Goal: Task Accomplishment & Management: Complete application form

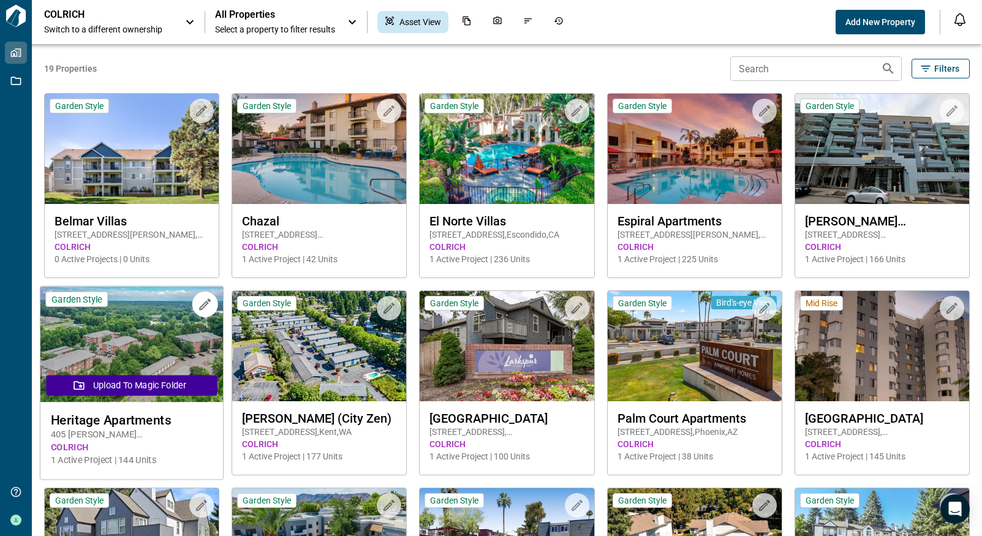
click at [107, 349] on img at bounding box center [131, 345] width 183 height 116
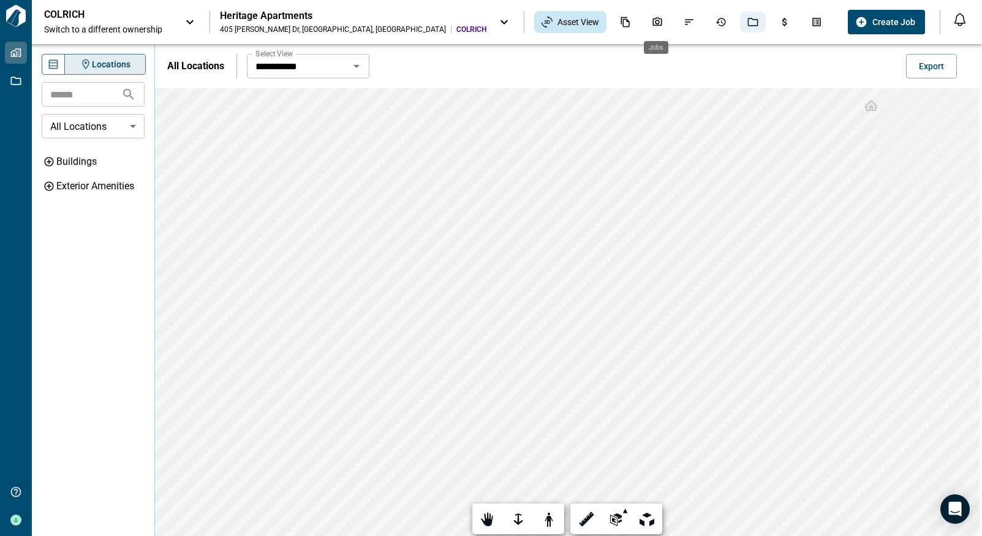
click at [747, 22] on icon "Jobs" at bounding box center [752, 22] width 11 height 11
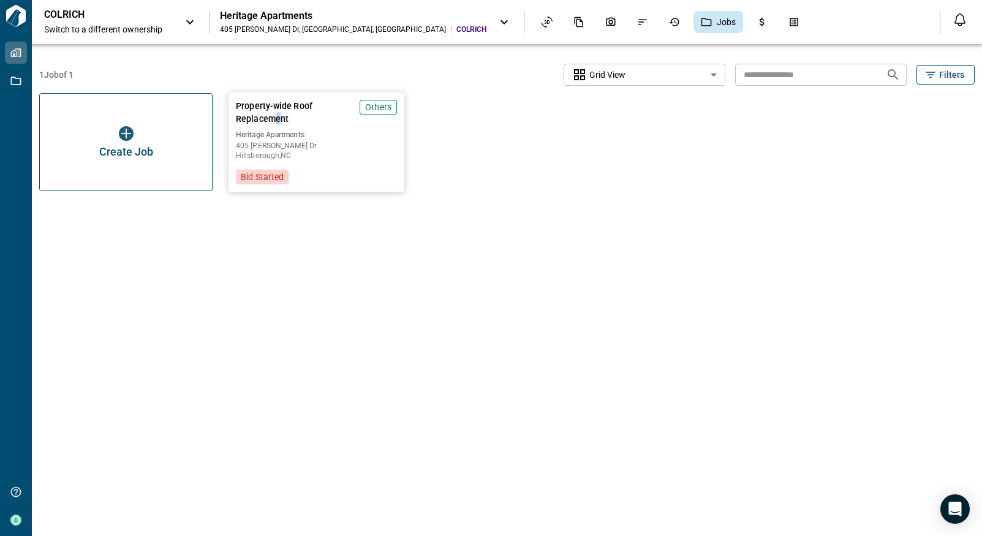
click at [278, 125] on div "Property-wide Roof Replacement Others Heritage Apartments 405 Thomas Burke Dr H…" at bounding box center [316, 142] width 176 height 99
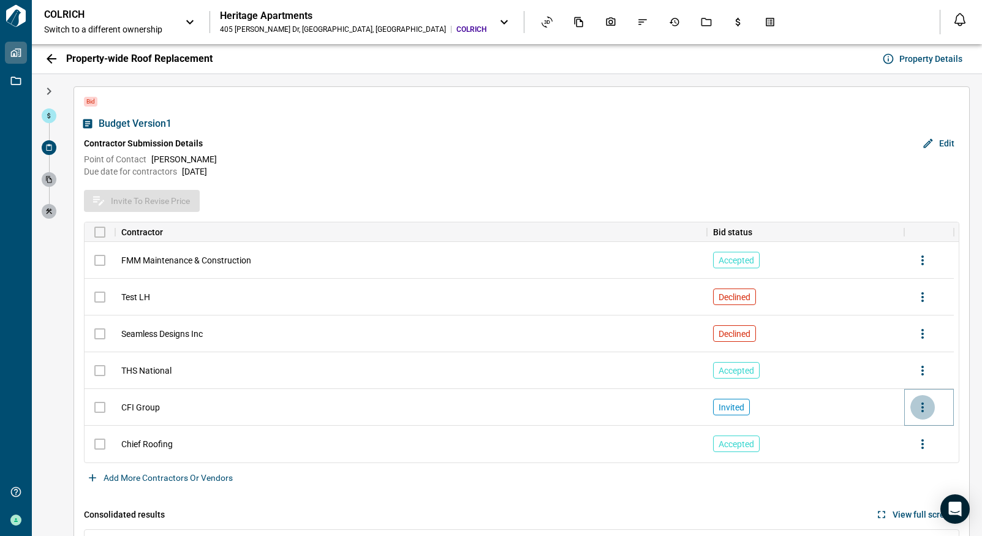
click at [926, 409] on icon "more" at bounding box center [922, 407] width 15 height 15
click at [826, 405] on div at bounding box center [491, 268] width 982 height 536
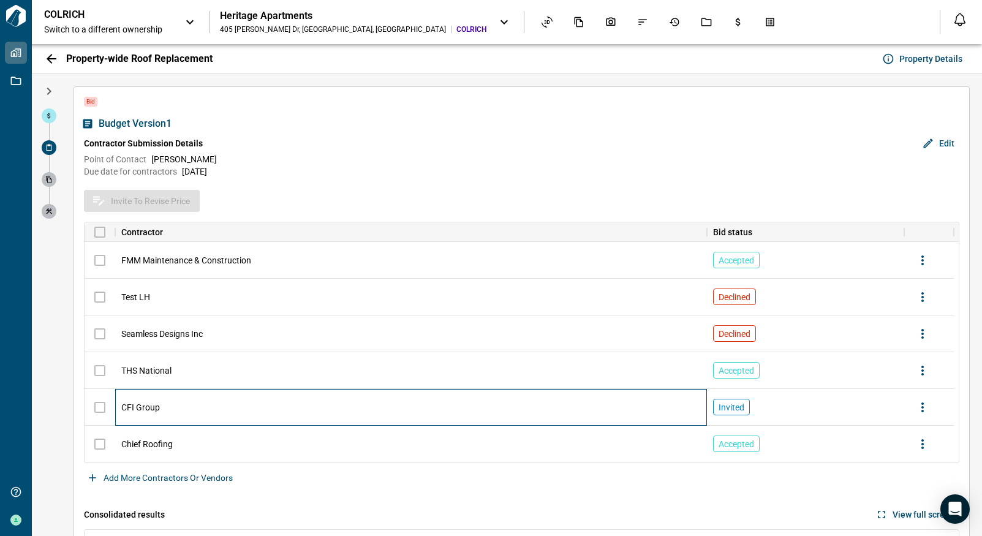
click at [594, 409] on div "CFI Group" at bounding box center [411, 407] width 592 height 37
click at [598, 407] on div "CFI Group" at bounding box center [411, 407] width 592 height 37
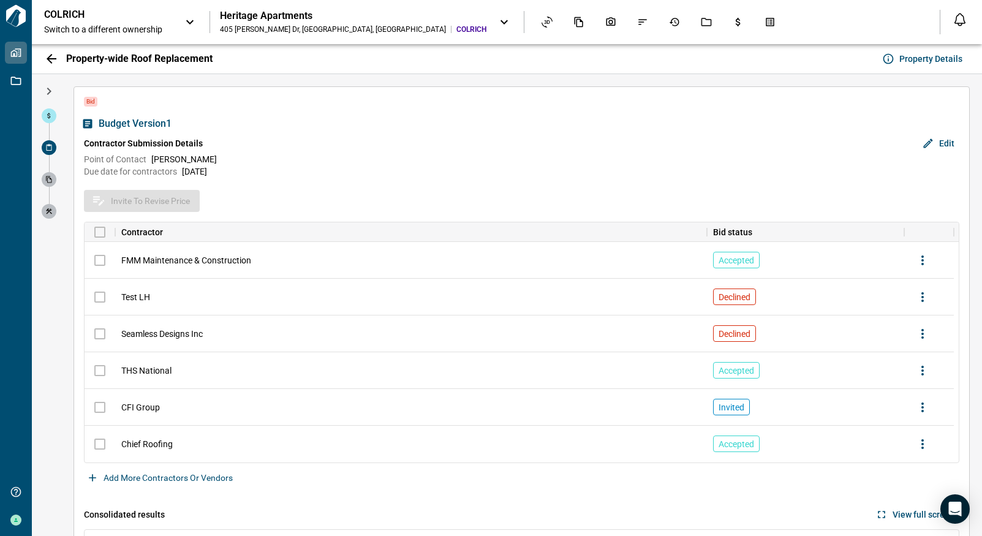
click at [47, 151] on icon at bounding box center [48, 147] width 7 height 7
click at [47, 181] on icon at bounding box center [48, 179] width 7 height 7
click at [53, 91] on icon "button" at bounding box center [49, 91] width 15 height 15
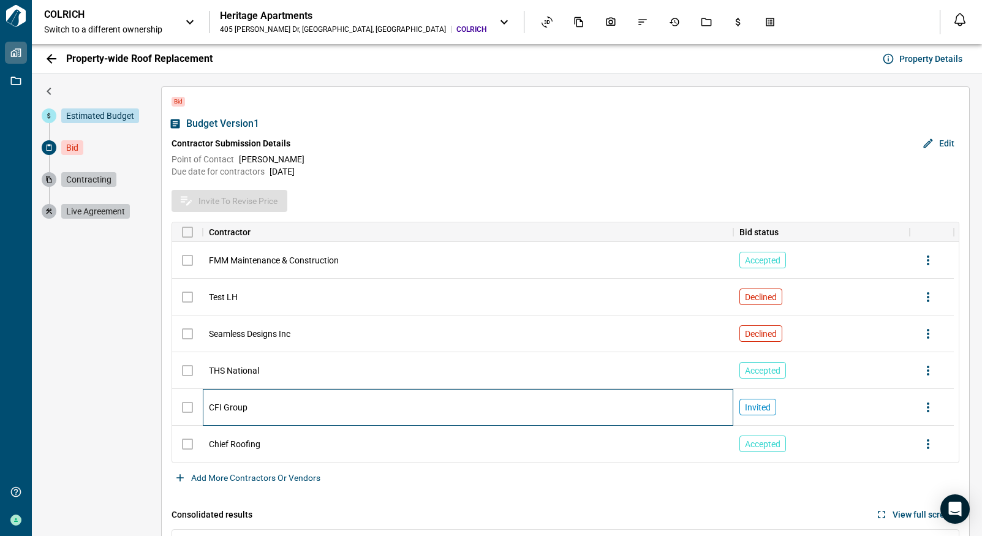
click at [553, 407] on div "CFI Group" at bounding box center [468, 407] width 531 height 37
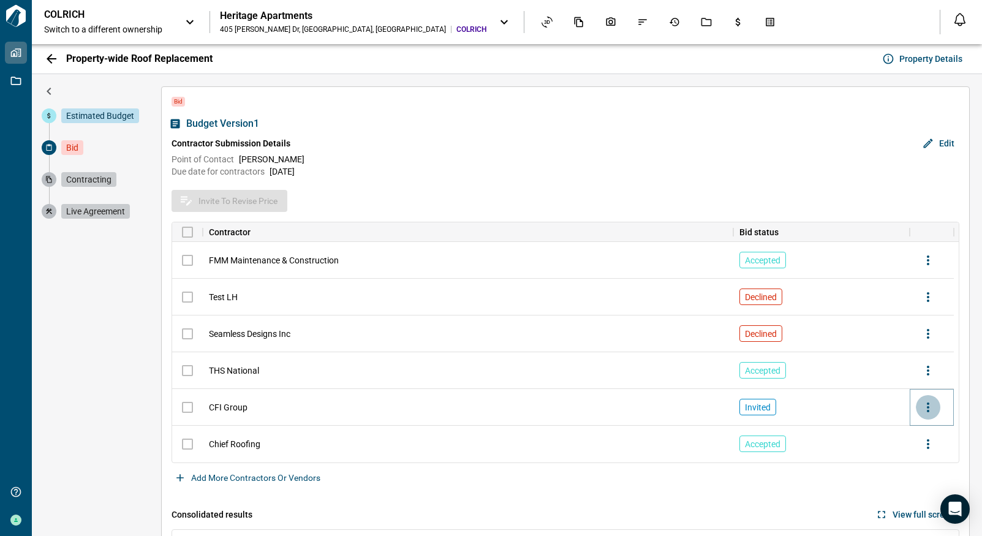
click at [931, 409] on icon "more" at bounding box center [928, 407] width 15 height 15
click at [620, 410] on div at bounding box center [491, 268] width 982 height 536
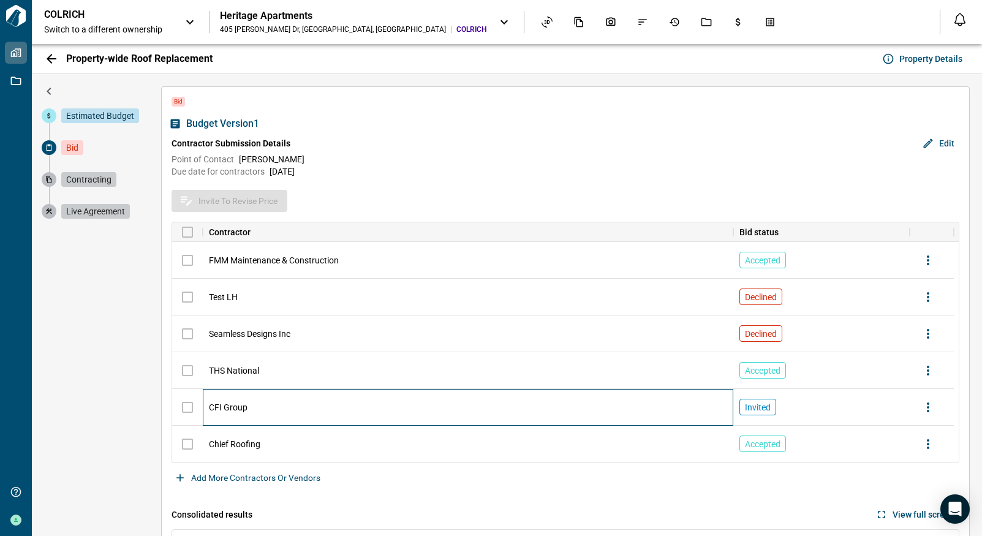
drag, startPoint x: 586, startPoint y: 405, endPoint x: 536, endPoint y: 406, distance: 49.6
click at [536, 406] on div "CFI Group" at bounding box center [468, 407] width 531 height 37
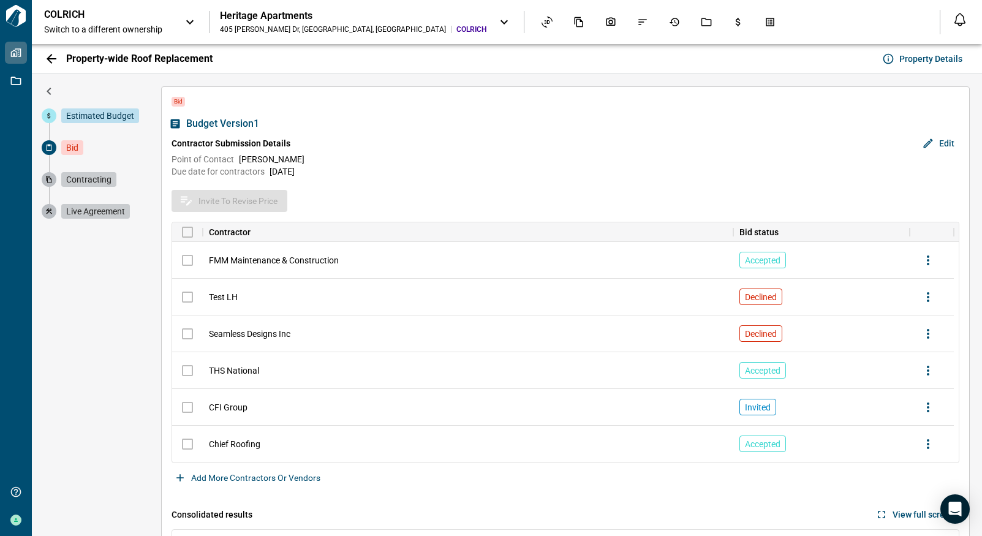
click at [950, 143] on button "Edit" at bounding box center [939, 144] width 40 height 20
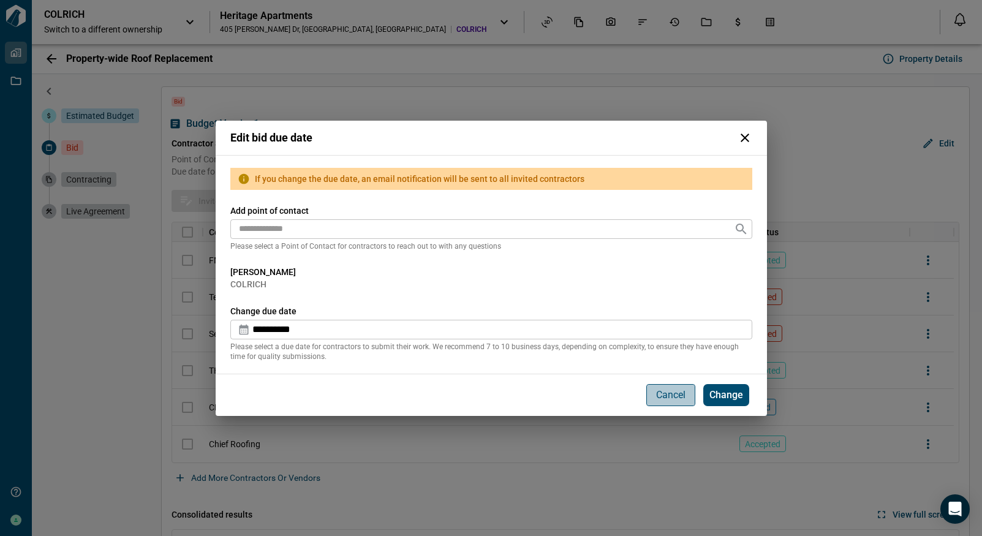
click at [665, 393] on p "Cancel" at bounding box center [670, 395] width 29 height 15
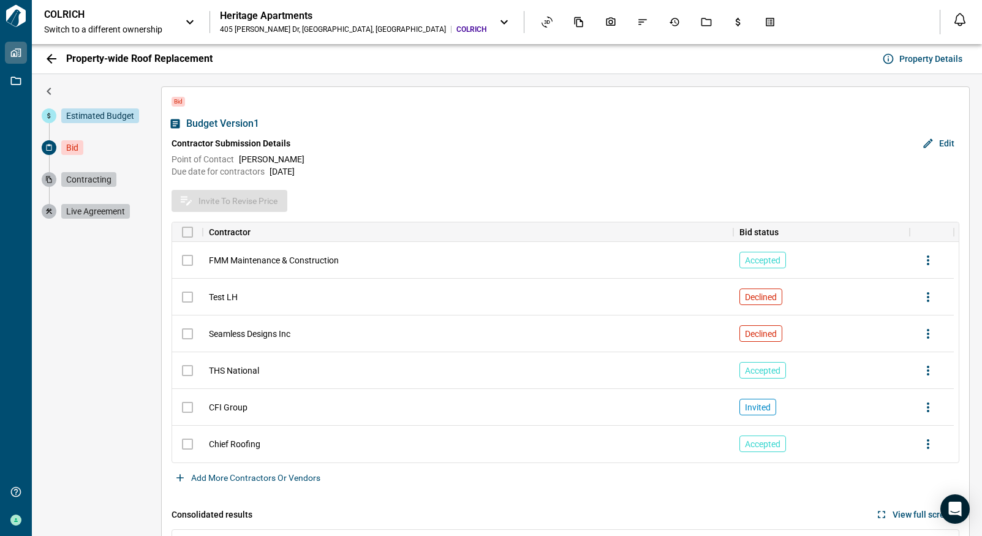
click at [914, 57] on span "Property Details" at bounding box center [930, 59] width 63 height 12
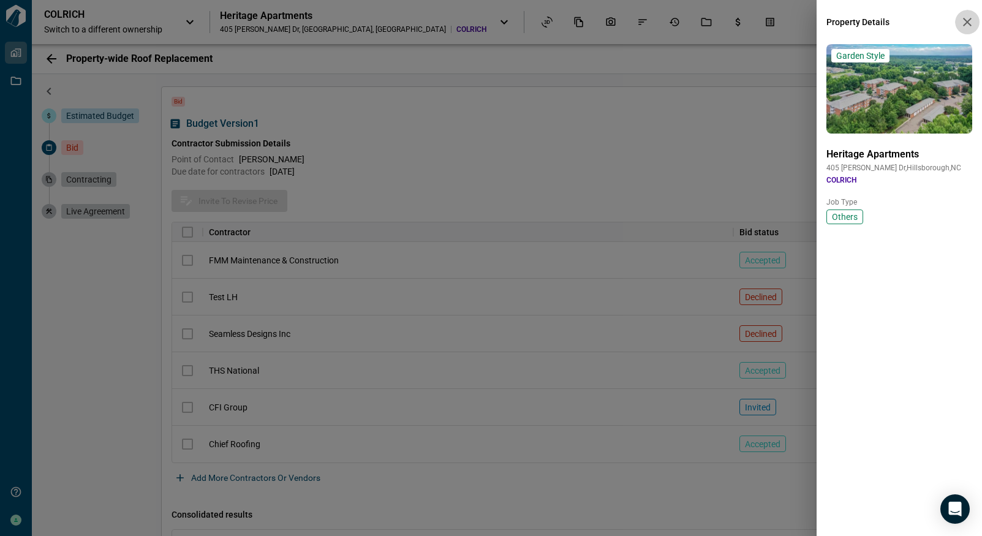
click at [973, 21] on icon "button" at bounding box center [967, 22] width 15 height 15
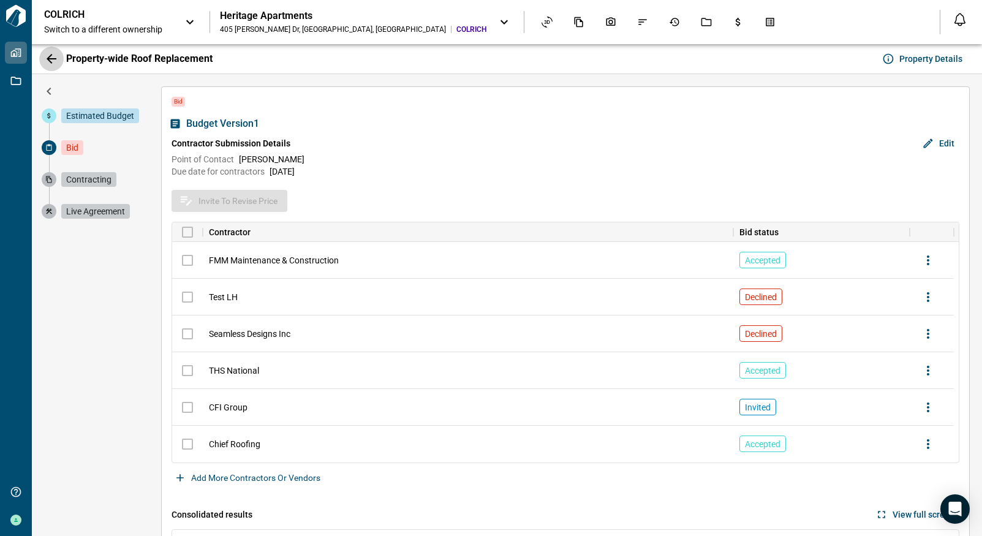
click at [56, 62] on icon "button" at bounding box center [51, 58] width 15 height 15
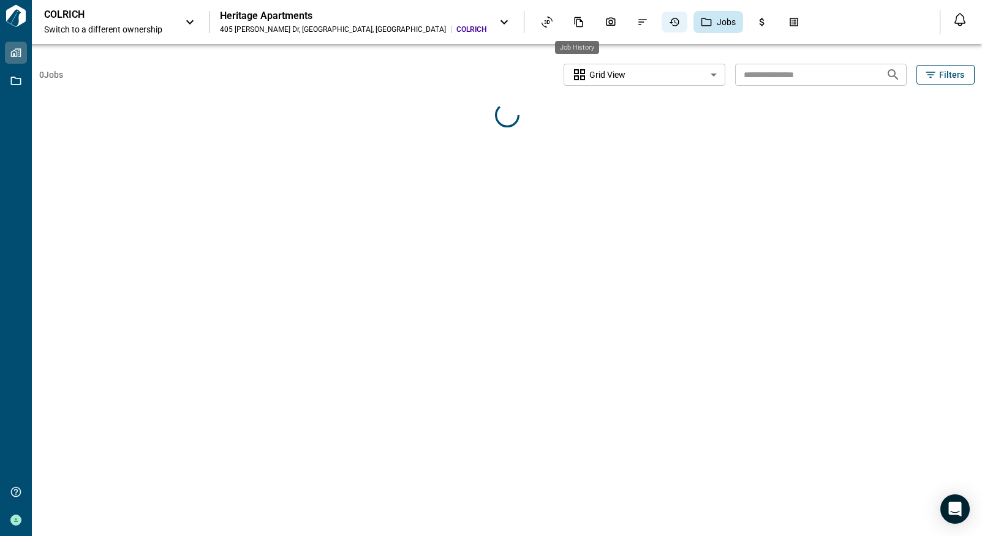
click at [670, 19] on icon "Job History" at bounding box center [675, 22] width 10 height 9
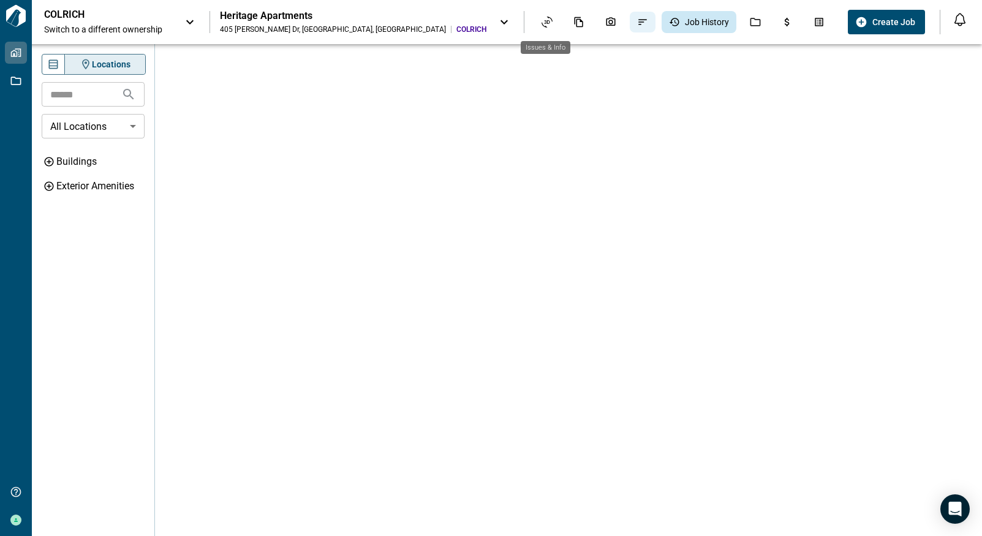
click at [637, 23] on icon "Issues & Info" at bounding box center [642, 22] width 11 height 11
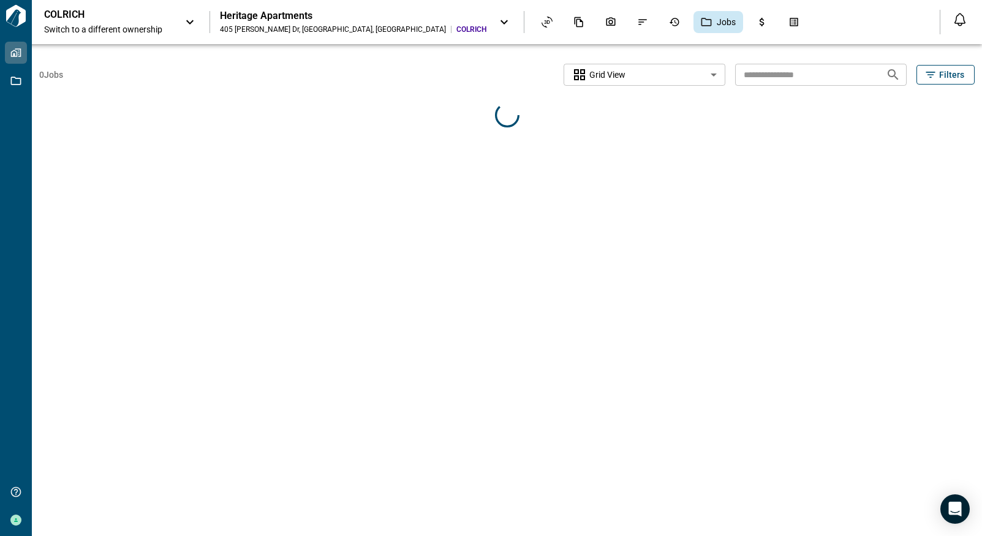
click at [255, 126] on div at bounding box center [506, 115] width 935 height 44
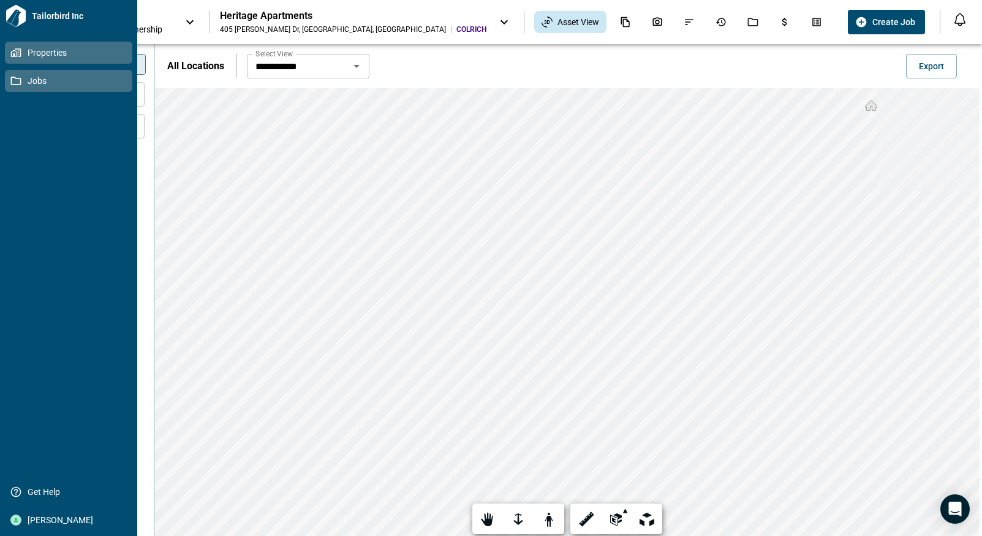
click at [26, 83] on span "Jobs" at bounding box center [70, 81] width 99 height 12
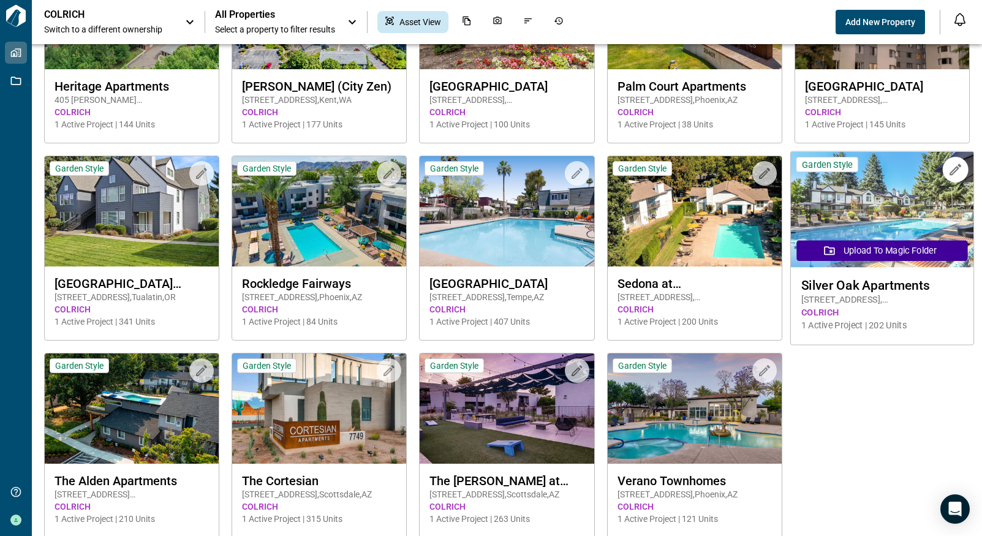
scroll to position [346, 0]
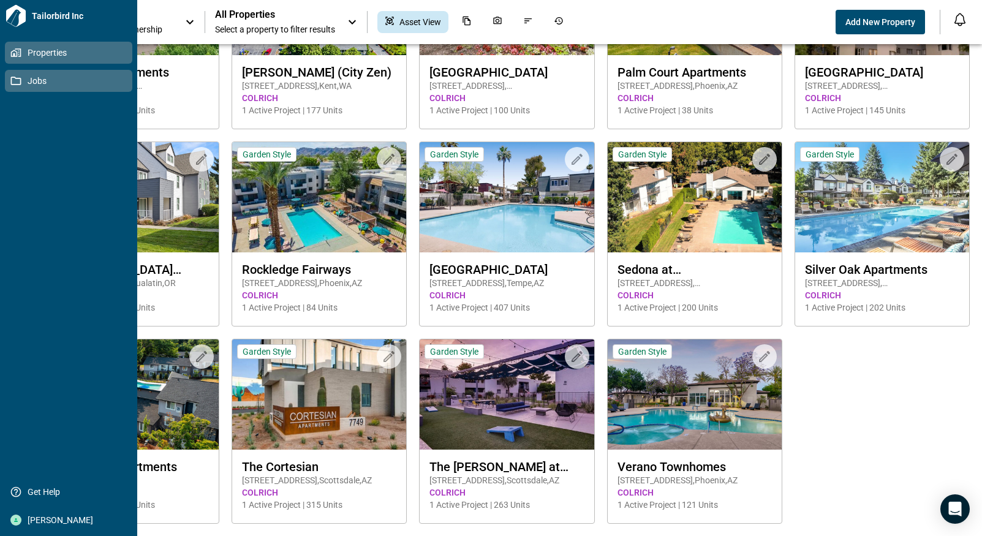
click at [17, 81] on icon at bounding box center [15, 80] width 11 height 11
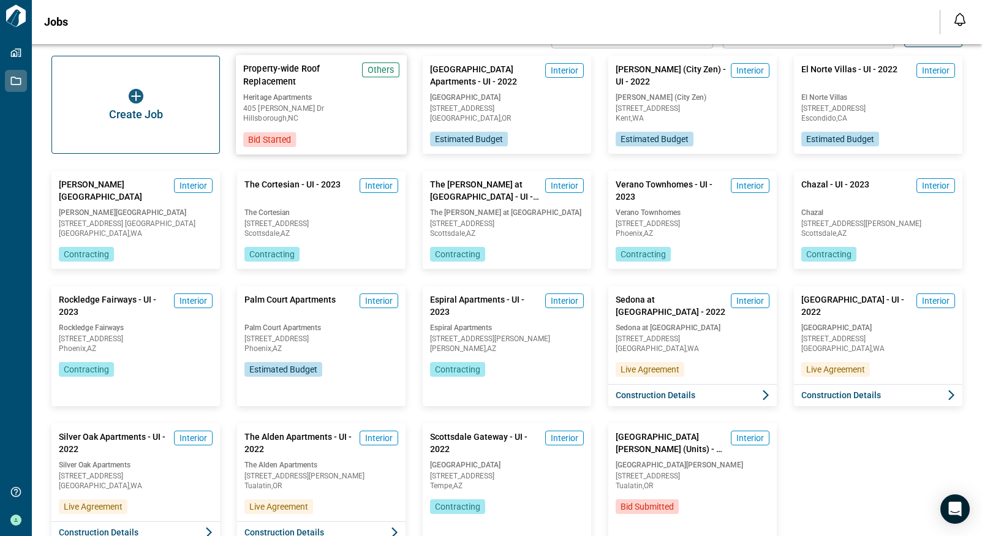
scroll to position [81, 0]
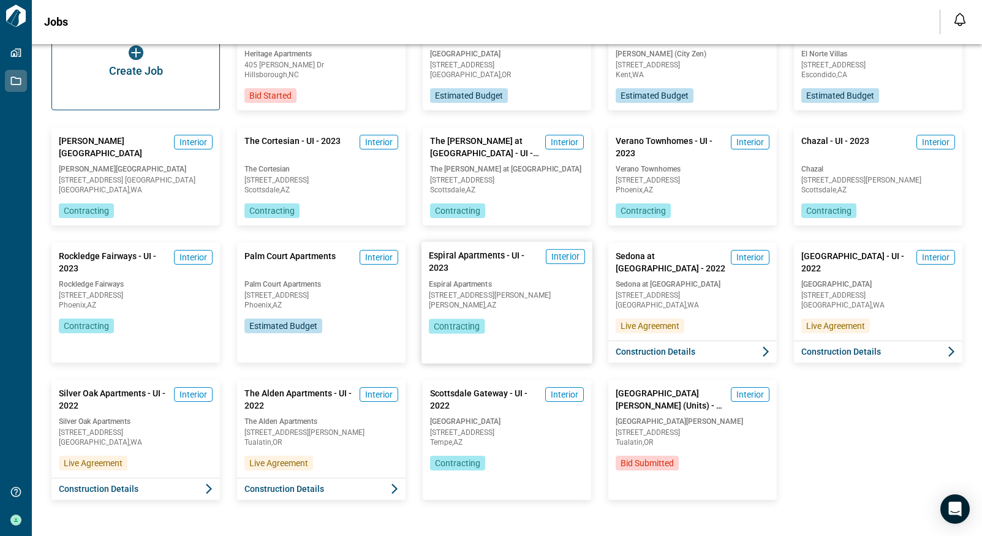
click at [461, 292] on span "[STREET_ADDRESS][PERSON_NAME]" at bounding box center [507, 295] width 156 height 7
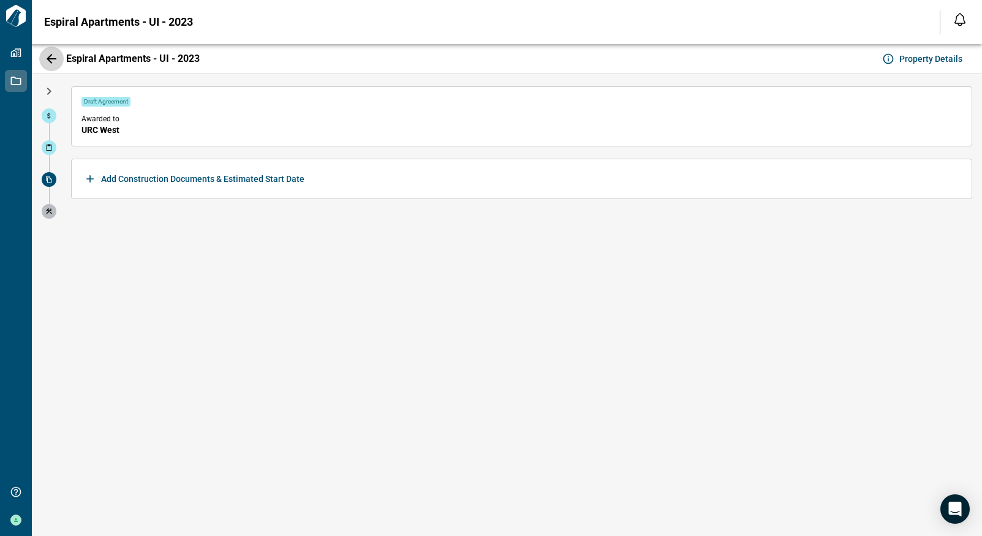
click at [53, 60] on icon "button" at bounding box center [51, 58] width 15 height 15
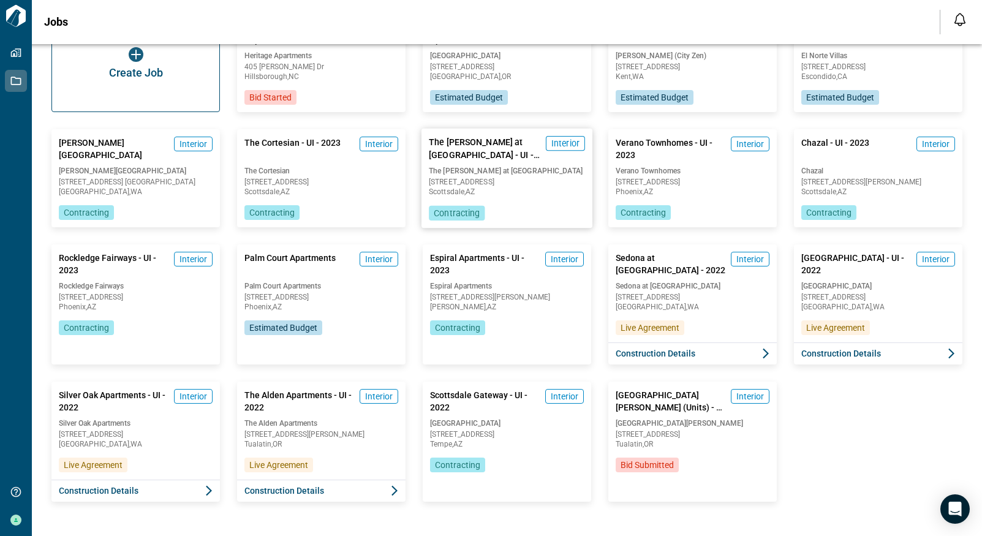
scroll to position [81, 0]
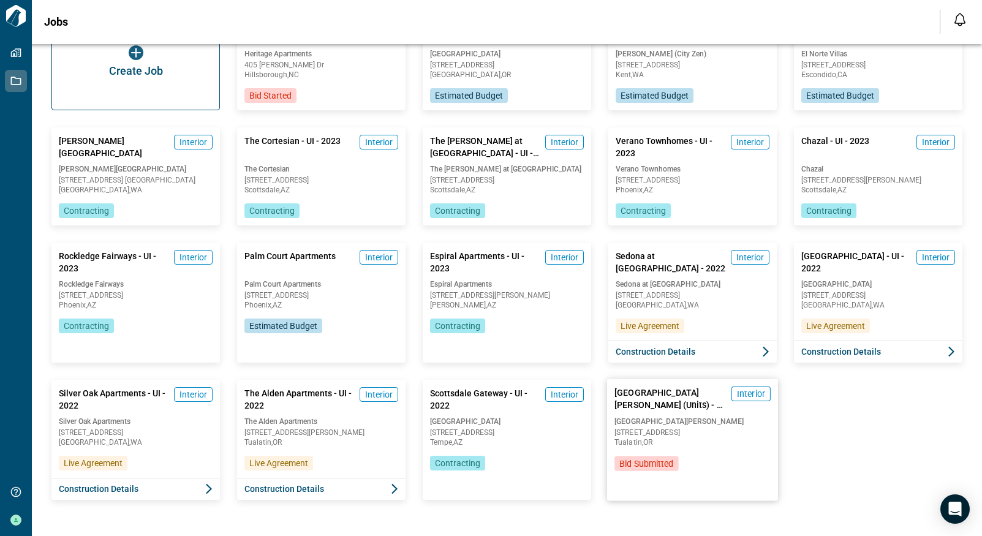
click at [646, 457] on span "Bid Submitted" at bounding box center [646, 463] width 54 height 12
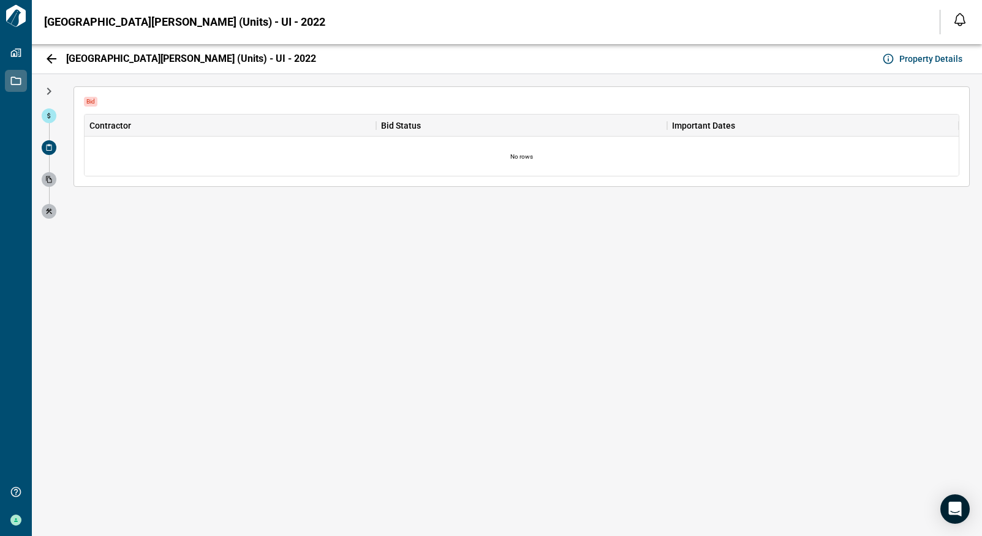
click at [48, 56] on icon "button" at bounding box center [51, 58] width 15 height 15
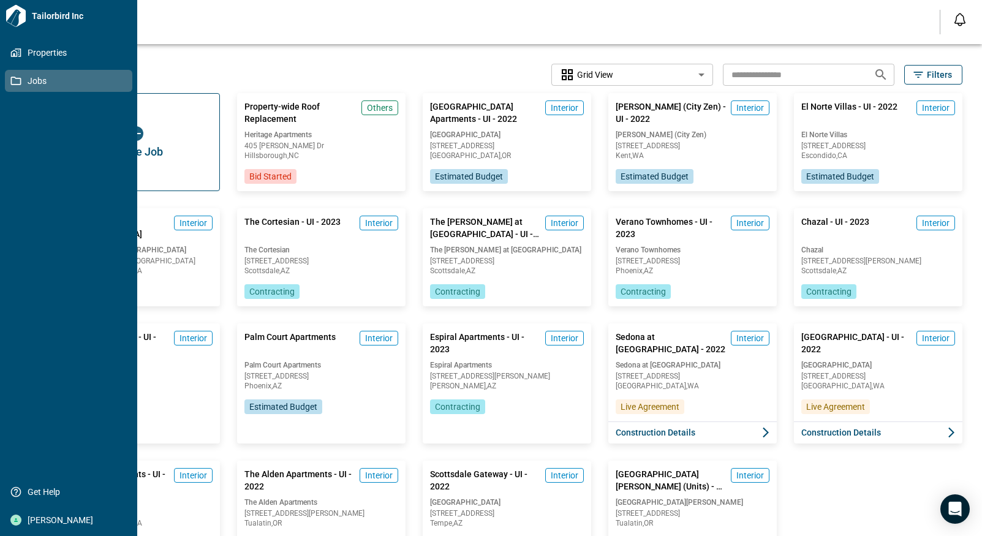
click at [40, 17] on span "Tailorbird Inc" at bounding box center [79, 16] width 105 height 12
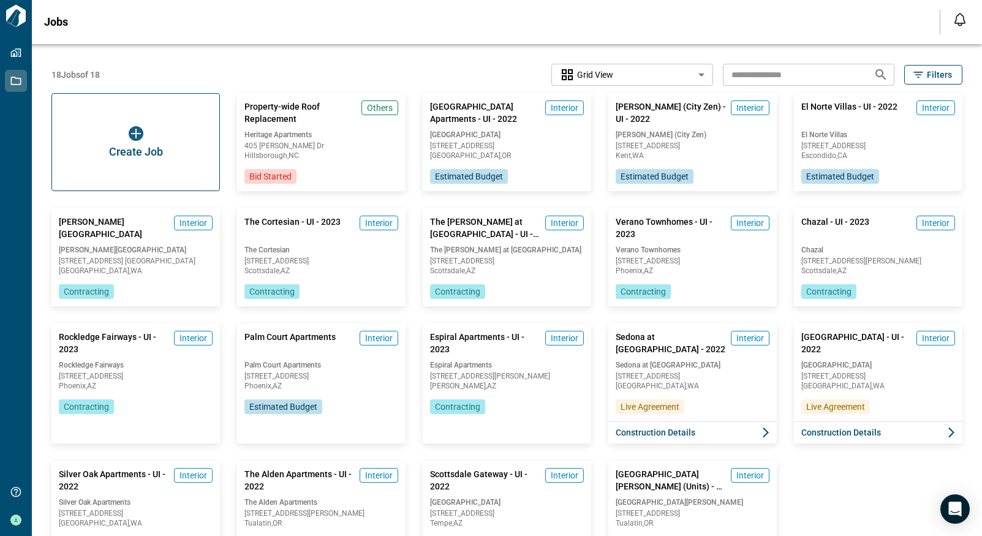
click at [279, 16] on div "Jobs" at bounding box center [484, 22] width 881 height 12
click at [300, 130] on span "Heritage Apartments" at bounding box center [321, 135] width 156 height 10
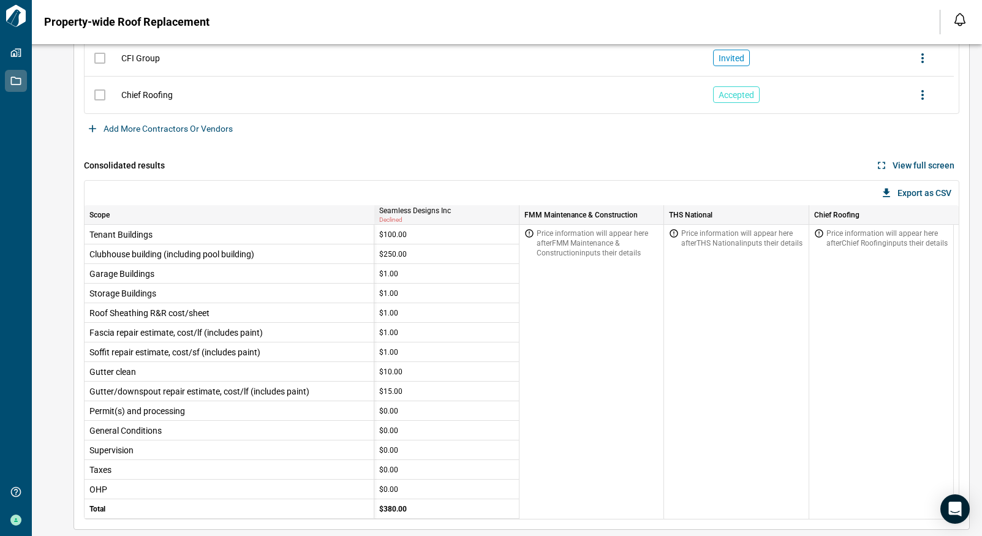
scroll to position [355, 0]
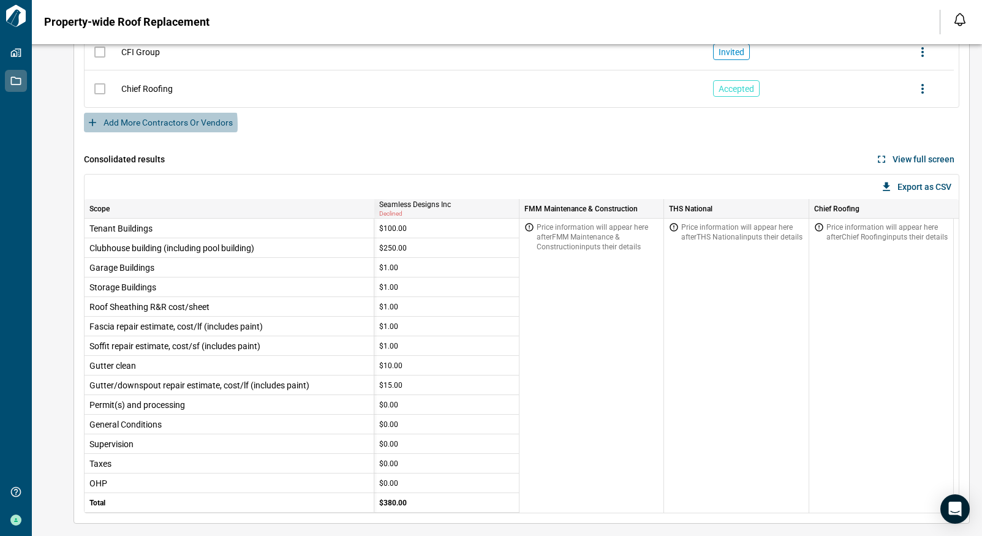
click at [131, 125] on button "Add more contractors or vendors" at bounding box center [161, 123] width 154 height 20
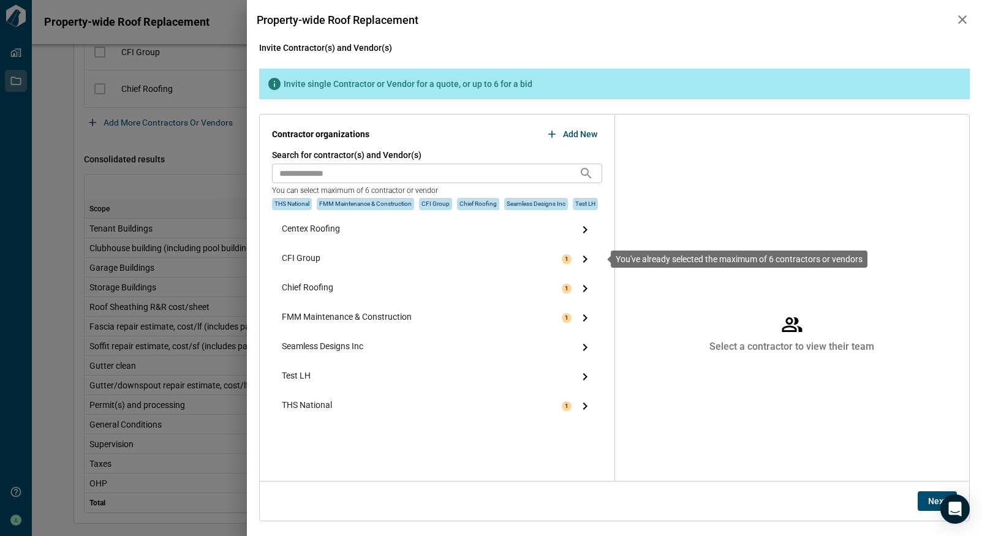
click at [299, 253] on span "CFI Group" at bounding box center [301, 259] width 39 height 15
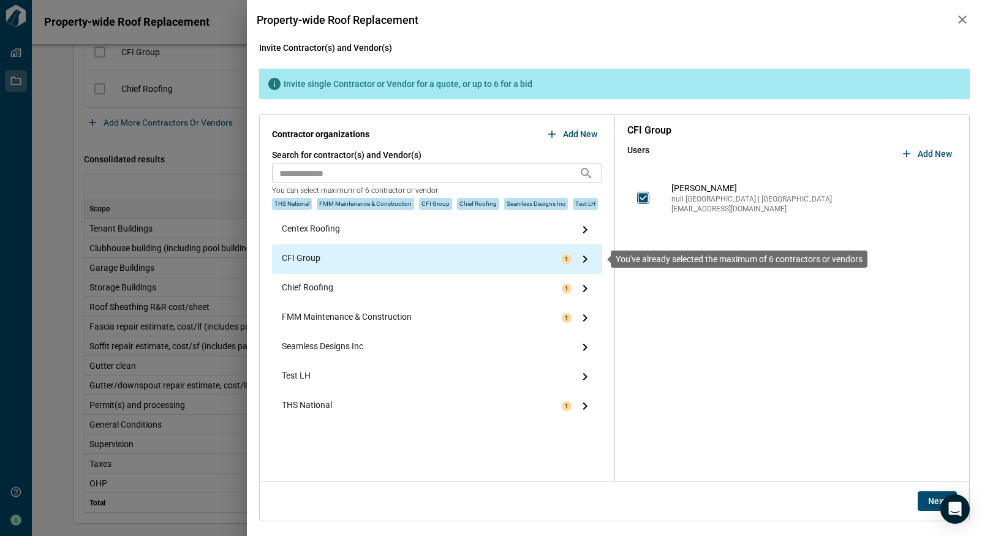
click at [575, 263] on div "1" at bounding box center [577, 259] width 31 height 15
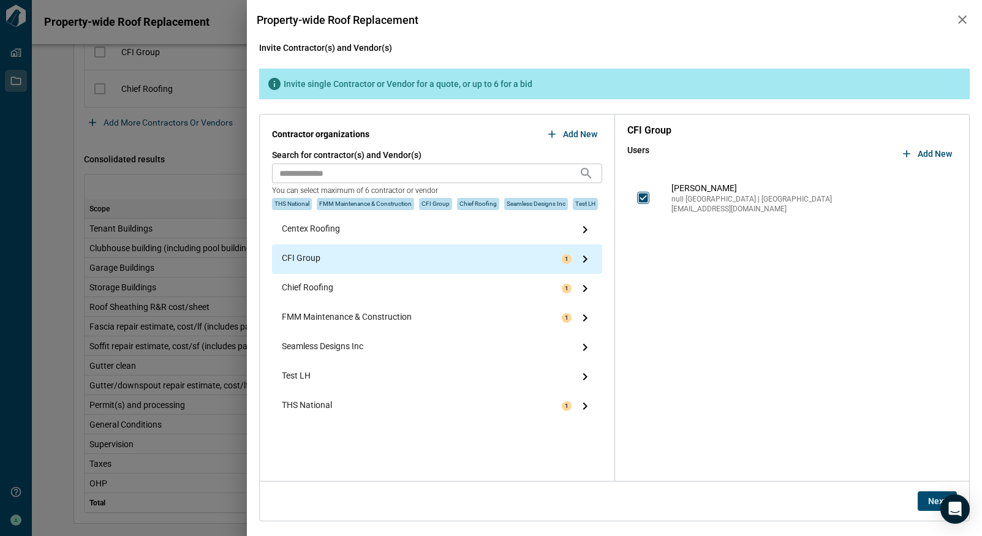
click at [942, 154] on span "Add New" at bounding box center [935, 154] width 34 height 12
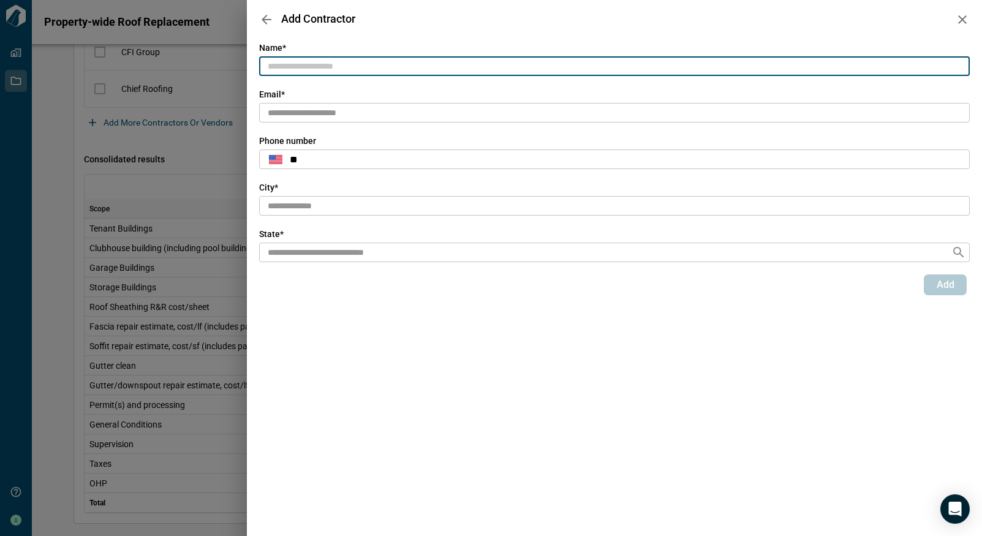
click at [298, 67] on input "text" at bounding box center [614, 66] width 711 height 20
type input "**********"
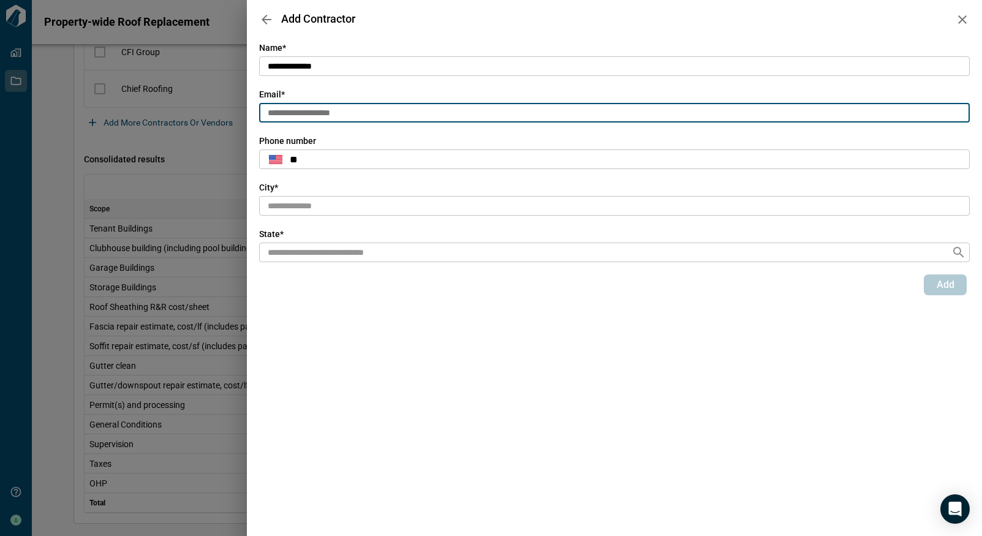
type input "**********"
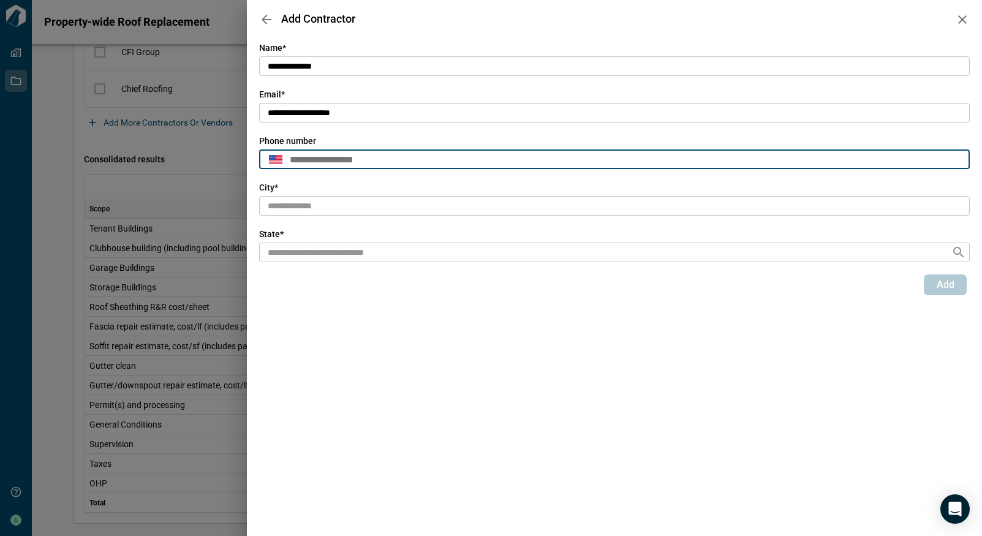
type input "**********"
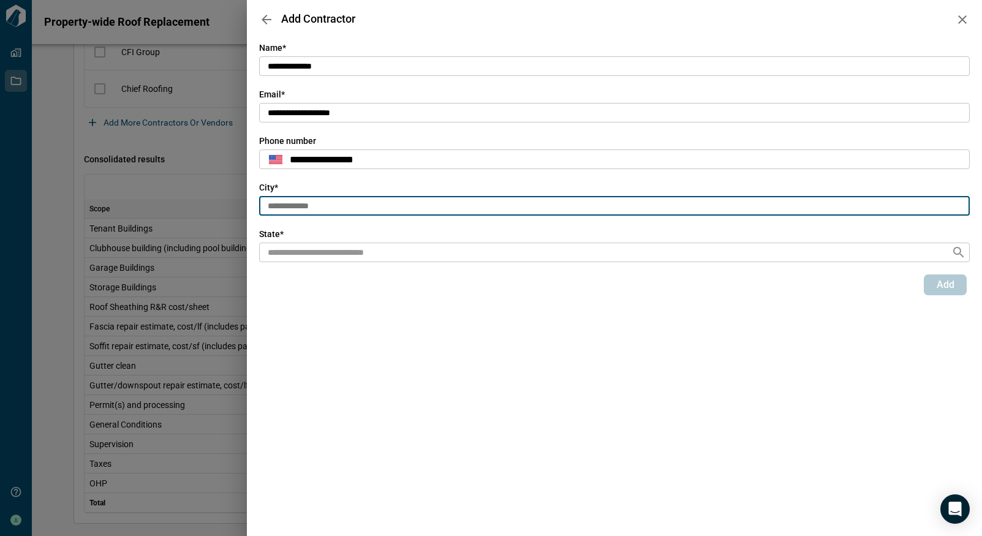
type input "**********"
type input "*********"
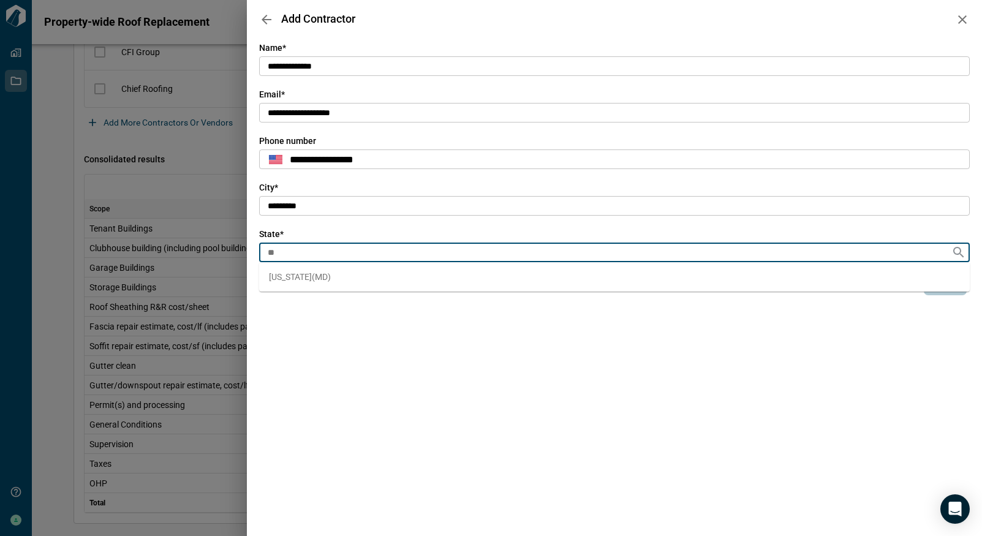
click at [281, 275] on span "Maryland ( MD )" at bounding box center [300, 277] width 62 height 12
type input "**"
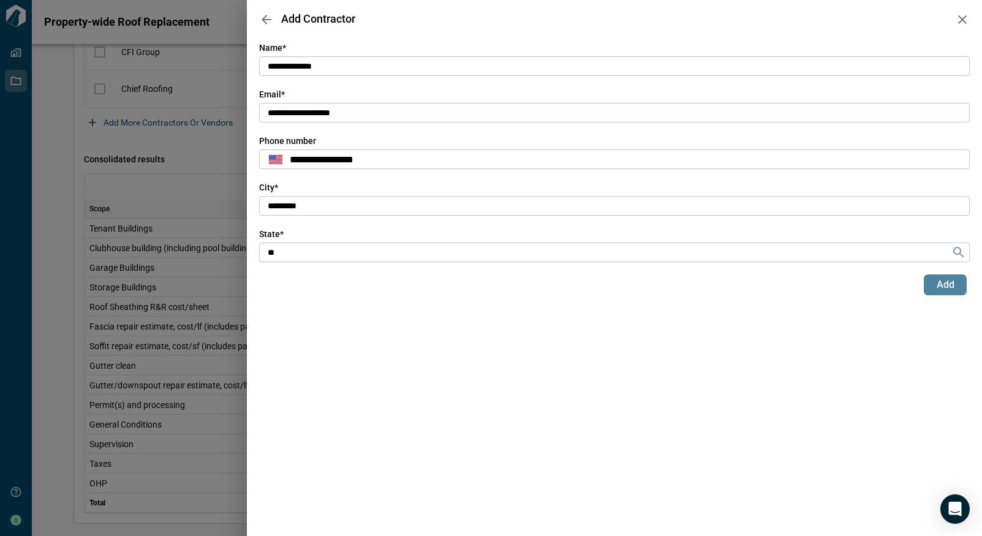
click at [943, 287] on span "Add" at bounding box center [946, 285] width 18 height 12
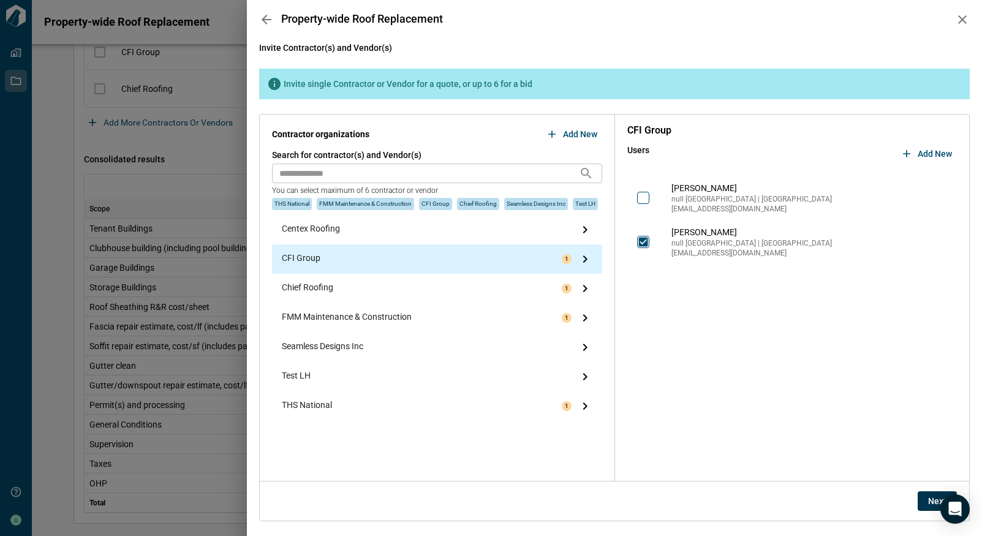
click at [926, 501] on button "Next" at bounding box center [937, 501] width 39 height 20
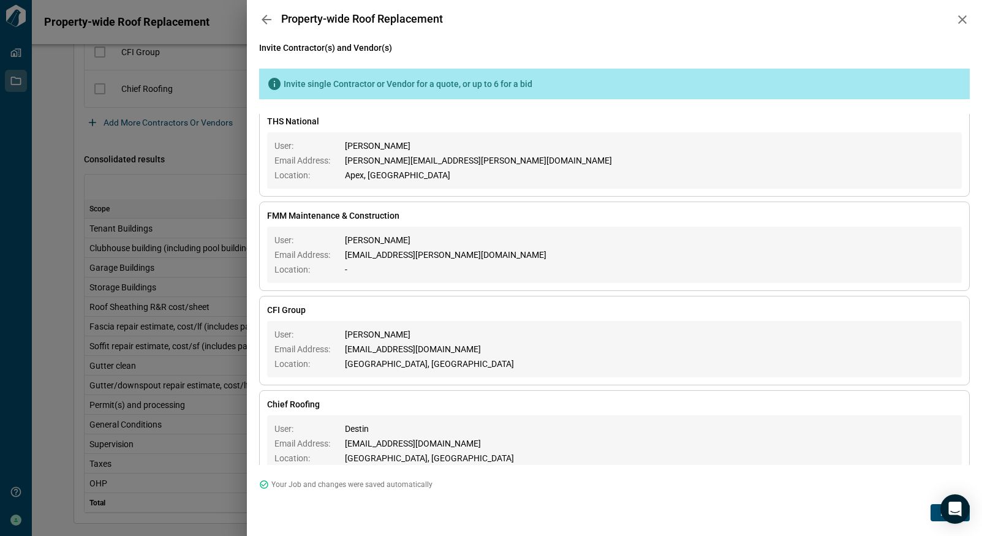
scroll to position [0, 0]
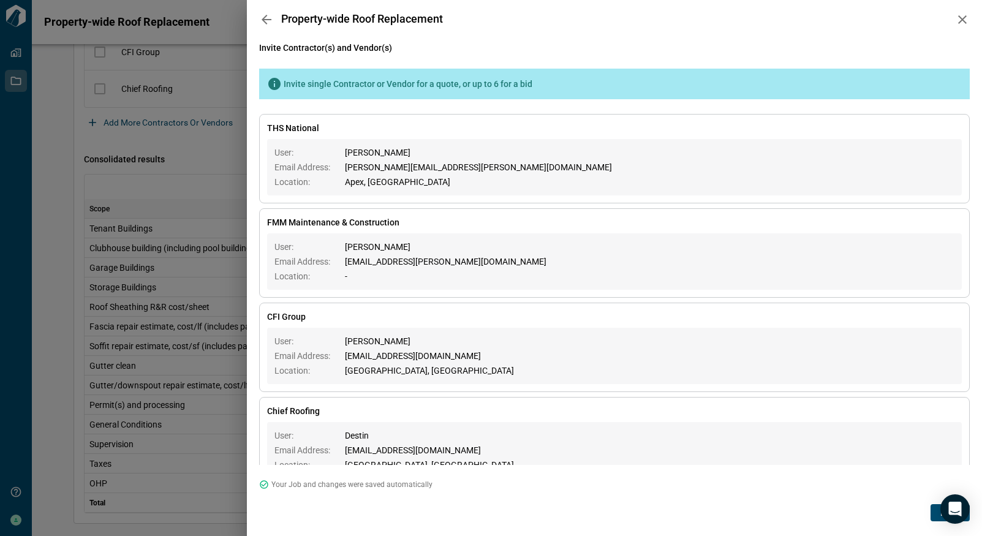
drag, startPoint x: 954, startPoint y: 507, endPoint x: 940, endPoint y: 430, distance: 77.9
click at [929, 421] on body "Tailorbird Inc Properties Jobs Get Help Lori Hendricks Property-wide Roof Repla…" at bounding box center [491, 268] width 982 height 536
click at [934, 515] on button "Done" at bounding box center [950, 512] width 39 height 17
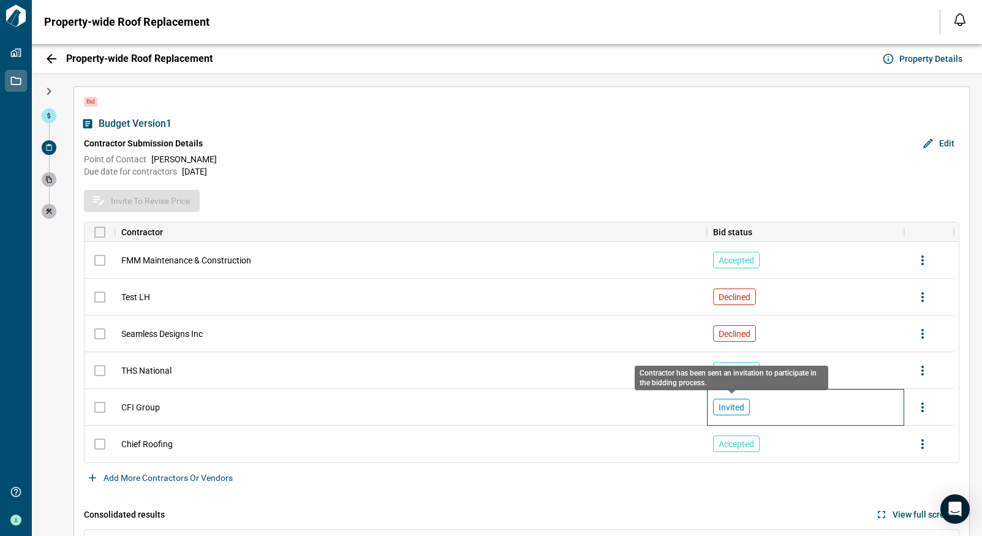
click at [728, 410] on div "Invited" at bounding box center [731, 407] width 37 height 17
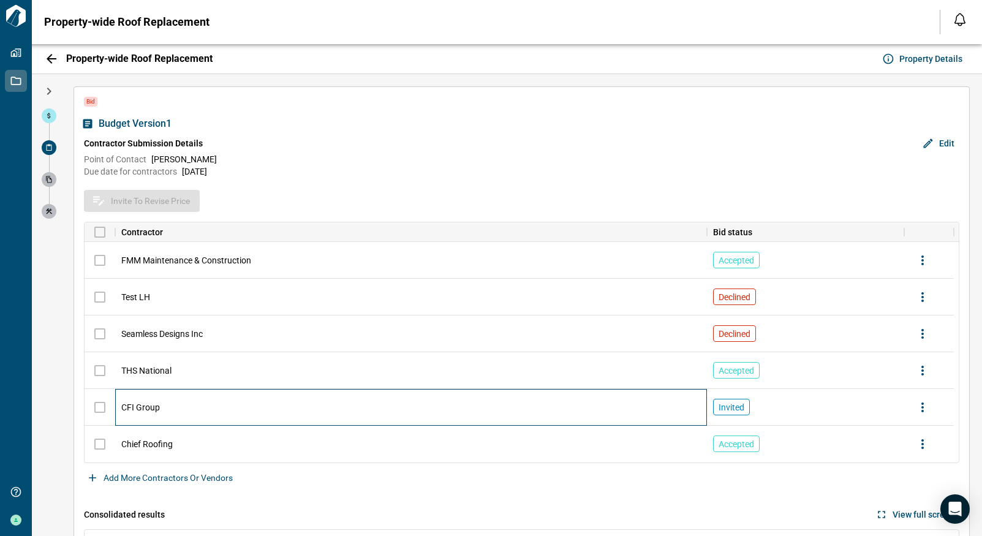
click at [674, 406] on div "CFI Group" at bounding box center [411, 407] width 592 height 37
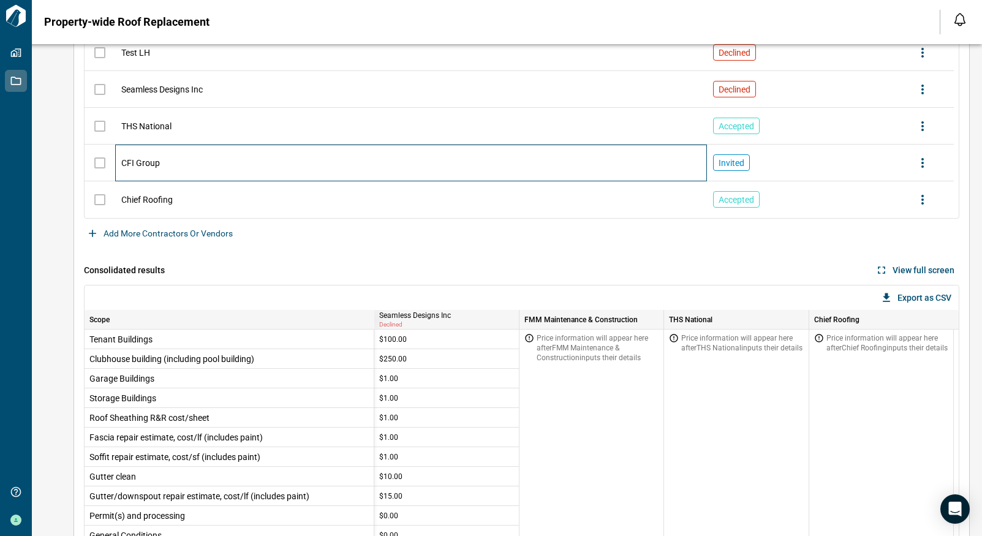
scroll to position [245, 0]
click at [140, 233] on button "Add more contractors or vendors" at bounding box center [161, 233] width 154 height 20
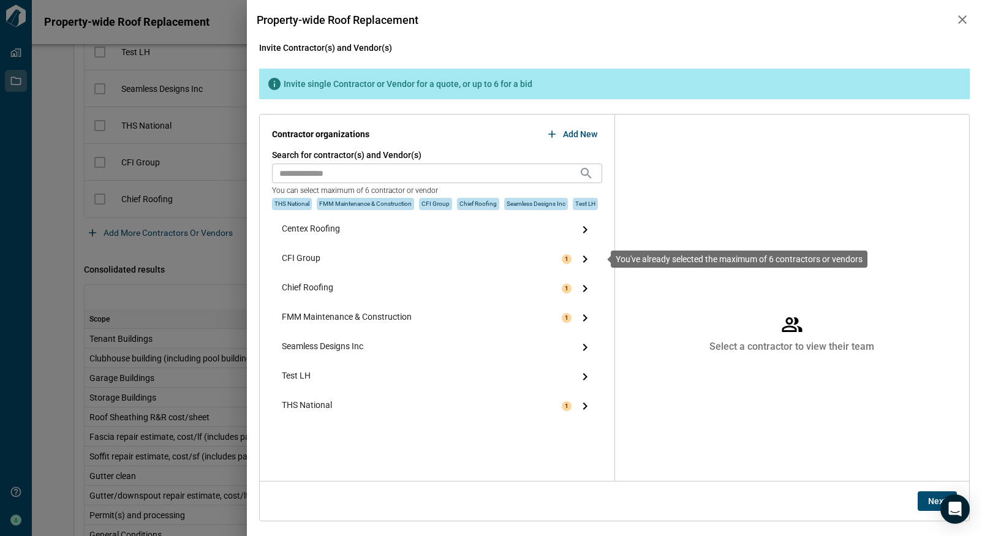
drag, startPoint x: 592, startPoint y: 255, endPoint x: 584, endPoint y: 256, distance: 8.1
click at [589, 256] on div "CFI Group 1" at bounding box center [437, 258] width 330 height 29
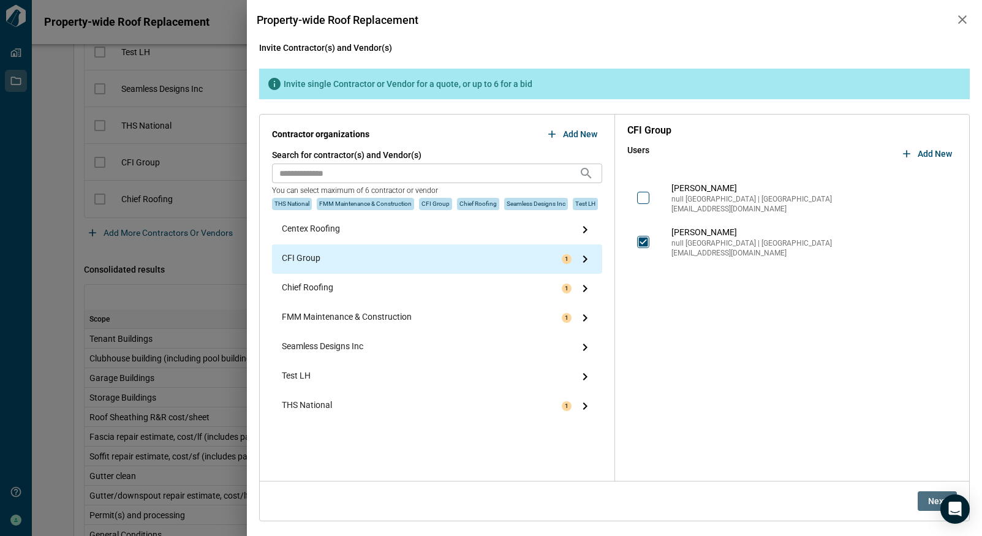
click at [935, 501] on span "Next" at bounding box center [937, 501] width 18 height 12
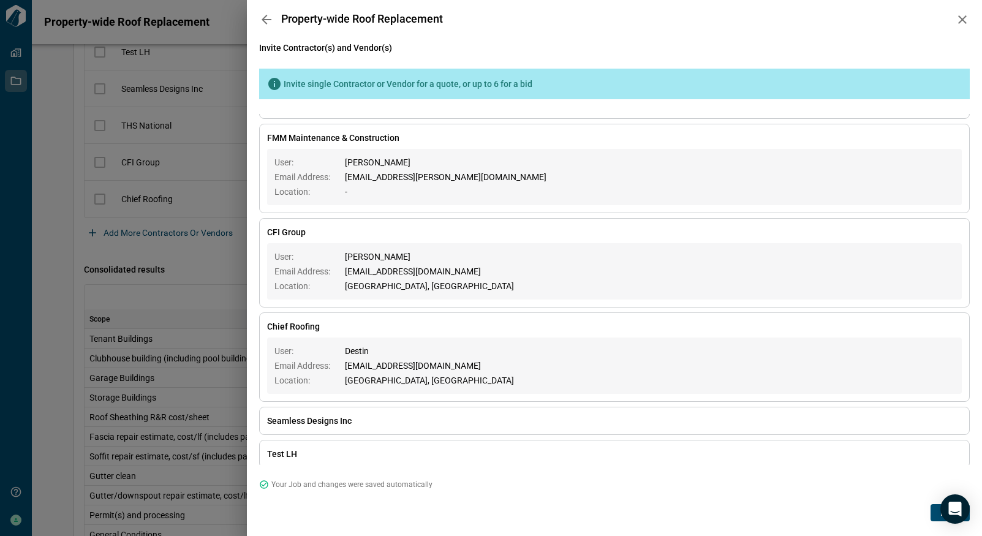
scroll to position [88, 0]
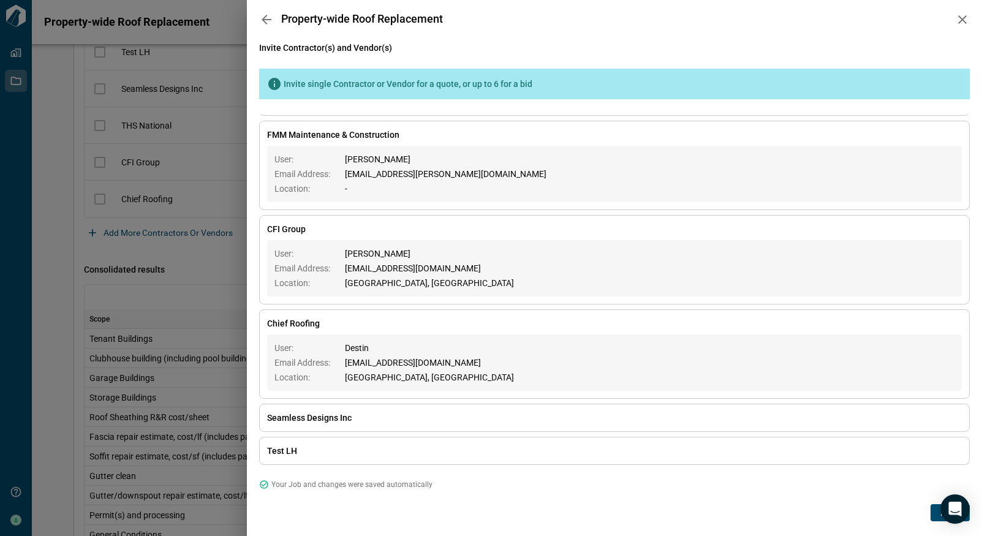
click at [374, 257] on span "[PERSON_NAME]" at bounding box center [429, 253] width 169 height 12
click at [829, 273] on div "User: Email Address: Location: Jessica Taylor jltaylor@cfinish.com Rockville, MD" at bounding box center [614, 268] width 695 height 56
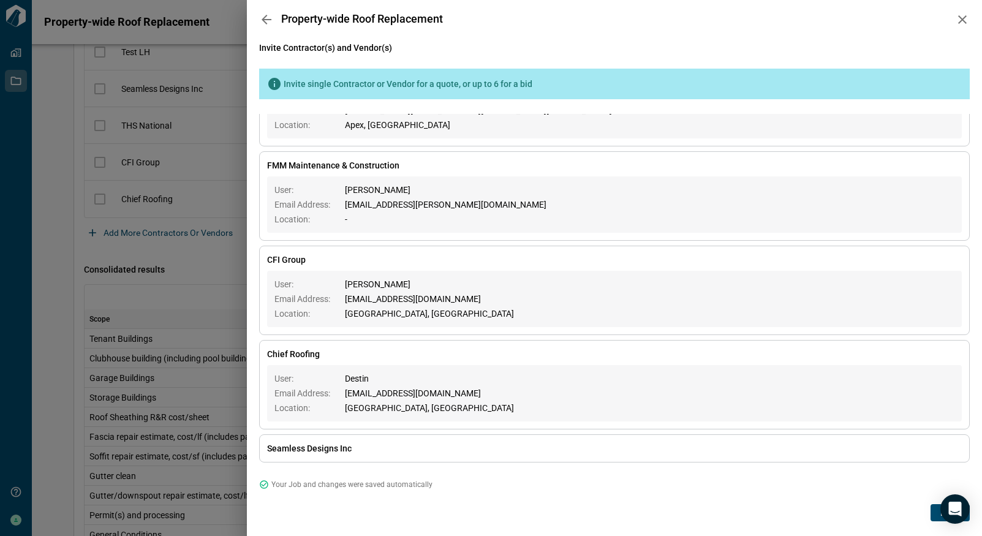
scroll to position [0, 0]
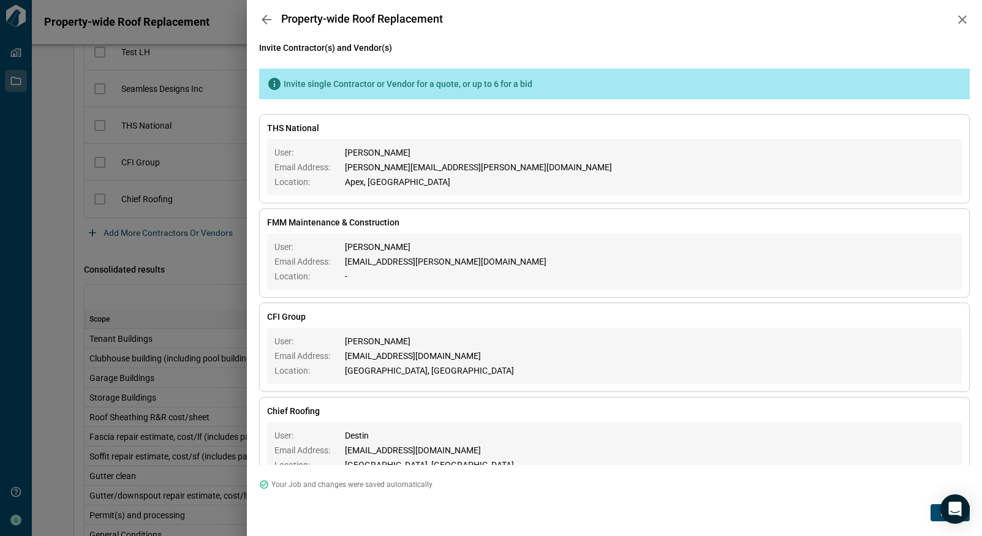
click at [305, 315] on span "CFI Group" at bounding box center [614, 317] width 695 height 12
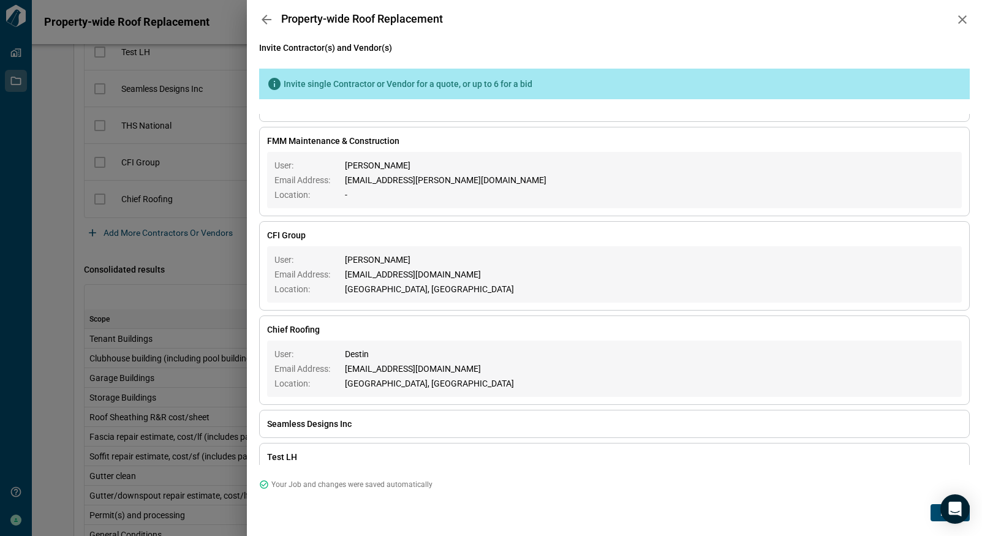
scroll to position [88, 0]
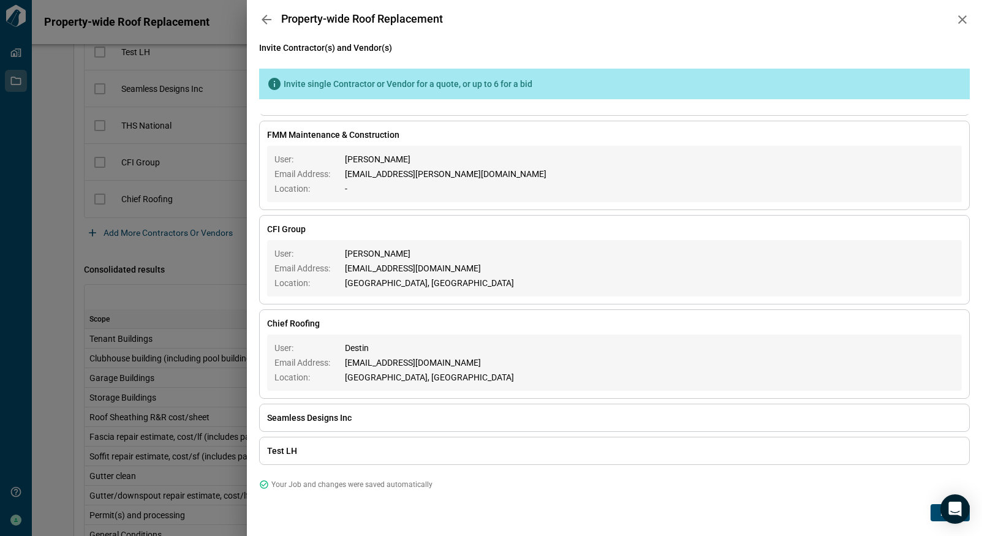
click at [970, 254] on div "Invite Contractor(s) and Vendor(s) Invite single Contractor or Vendor for a quo…" at bounding box center [614, 287] width 735 height 497
drag, startPoint x: 956, startPoint y: 510, endPoint x: 876, endPoint y: 511, distance: 80.3
click at [876, 511] on body "Tailorbird Inc Properties Jobs Get Help Lori Hendricks Property-wide Roof Repla…" at bounding box center [491, 268] width 982 height 536
click at [936, 516] on button "Done" at bounding box center [950, 512] width 39 height 17
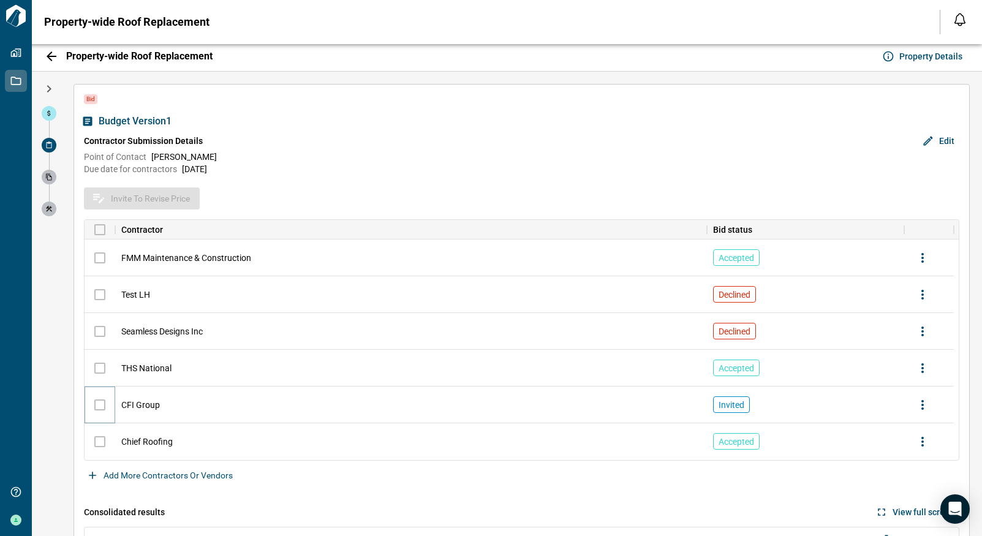
scroll to position [0, 0]
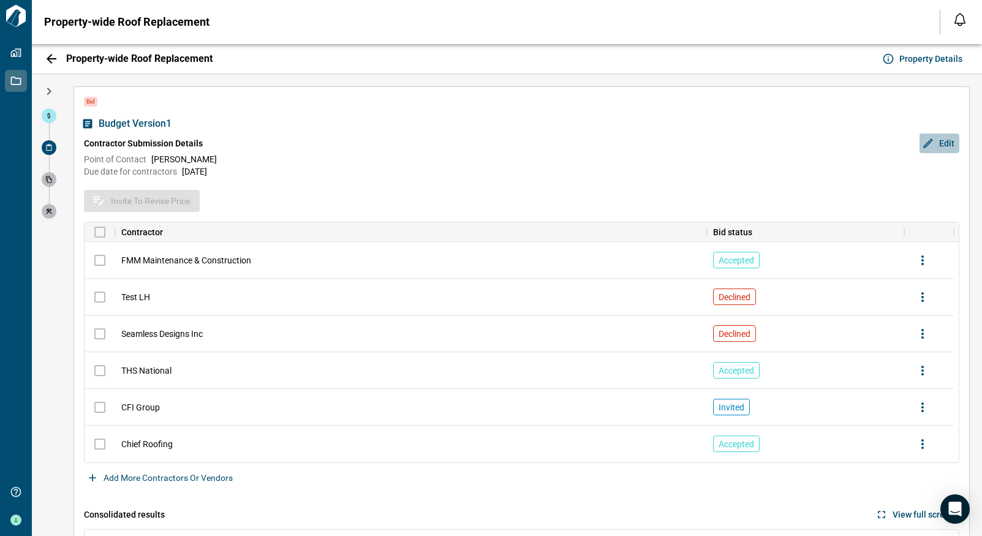
click at [945, 142] on span "Edit" at bounding box center [946, 143] width 15 height 12
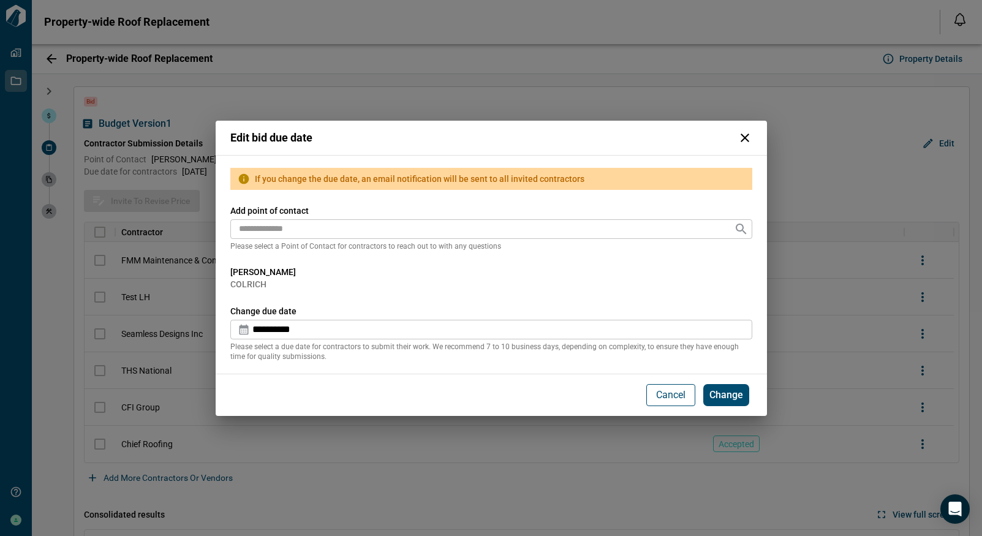
click at [668, 393] on p "Cancel" at bounding box center [670, 395] width 29 height 15
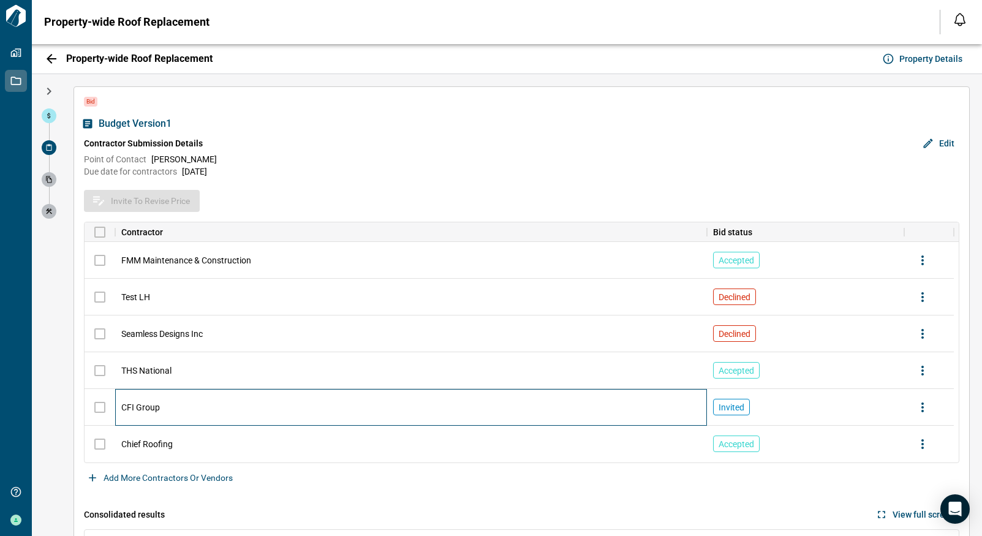
click at [262, 399] on div "CFI Group" at bounding box center [411, 407] width 592 height 37
click at [147, 407] on span "CFI Group" at bounding box center [140, 407] width 39 height 12
click at [148, 405] on span "CFI Group" at bounding box center [140, 407] width 39 height 12
click at [314, 404] on div "CFI Group" at bounding box center [411, 407] width 592 height 37
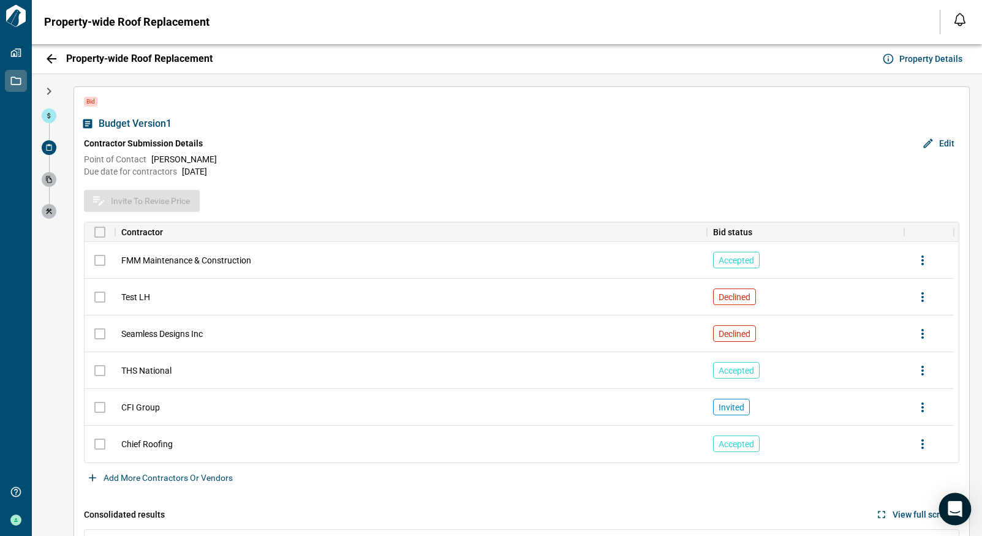
click at [957, 509] on icon "Open Intercom Messenger" at bounding box center [955, 509] width 14 height 16
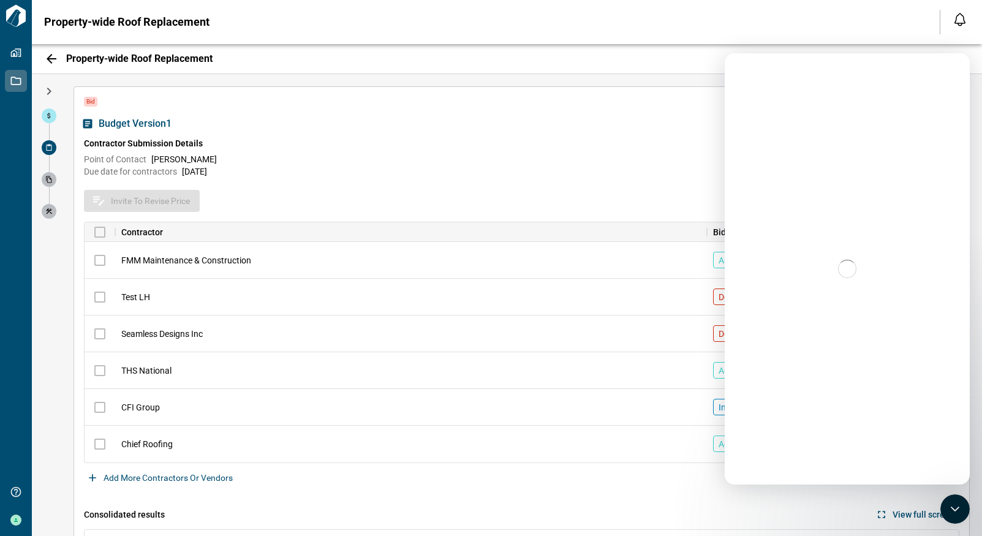
click at [796, 136] on div "Intercom messenger" at bounding box center [847, 268] width 245 height 431
drag, startPoint x: 773, startPoint y: 99, endPoint x: 738, endPoint y: 108, distance: 36.3
click at [738, 108] on div "Intercom messenger" at bounding box center [847, 268] width 245 height 431
click at [308, 119] on div "Budget Version 1 Contractor Submission Details Edit Point of Contact Lori Hendr…" at bounding box center [521, 146] width 875 height 64
click at [50, 57] on icon "button" at bounding box center [51, 58] width 15 height 15
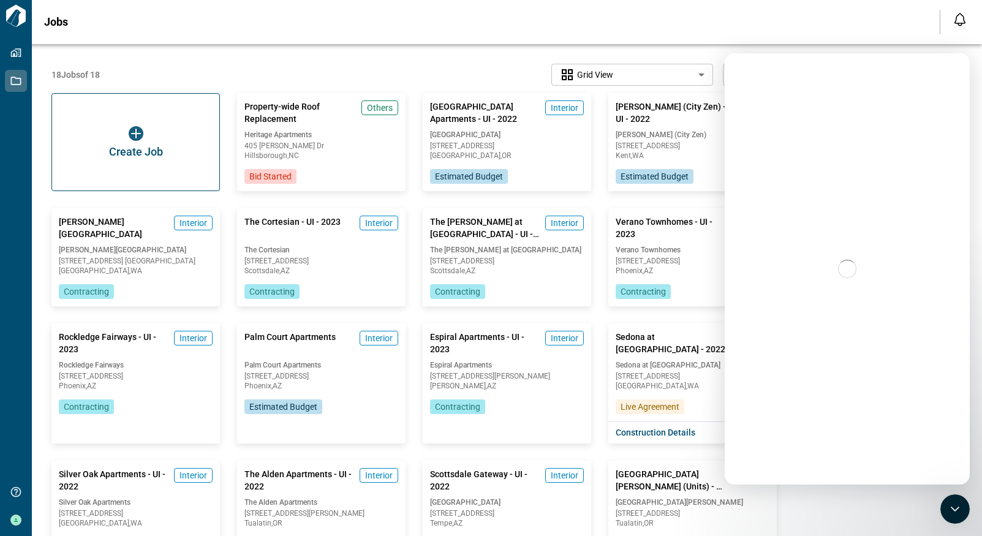
click at [811, 78] on div "Intercom messenger" at bounding box center [847, 268] width 245 height 431
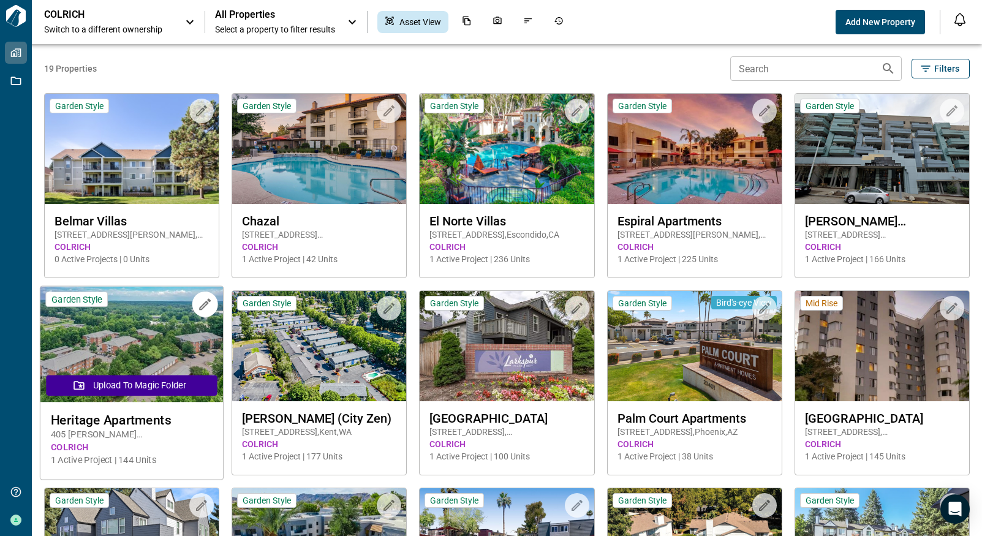
click at [113, 345] on img at bounding box center [131, 345] width 183 height 116
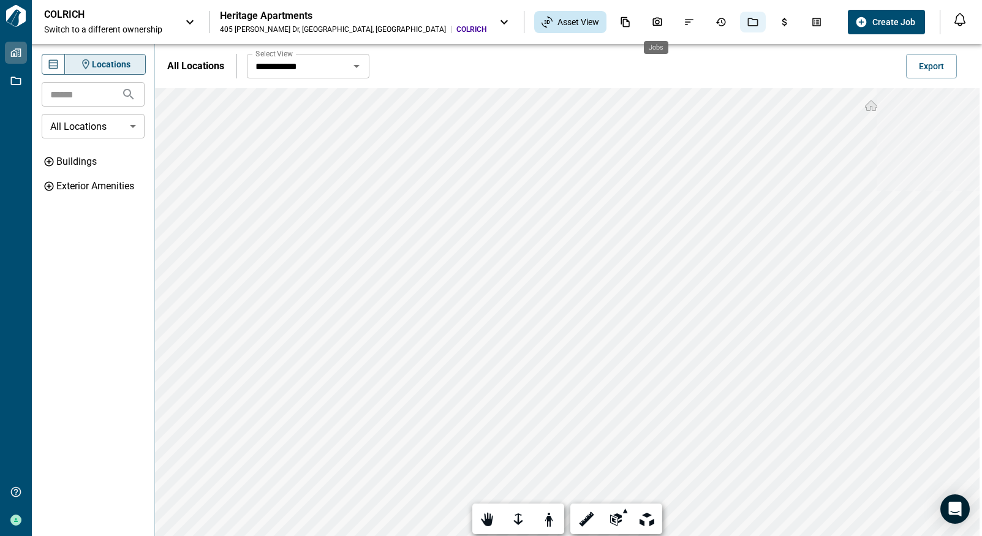
click at [740, 19] on div "Jobs" at bounding box center [753, 22] width 26 height 21
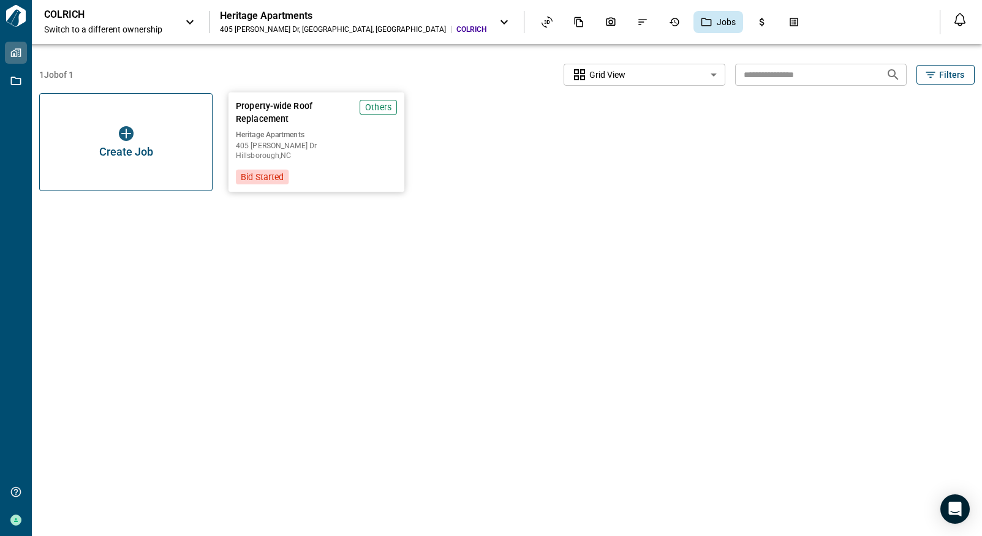
click at [265, 133] on span "Heritage Apartments" at bounding box center [316, 135] width 161 height 10
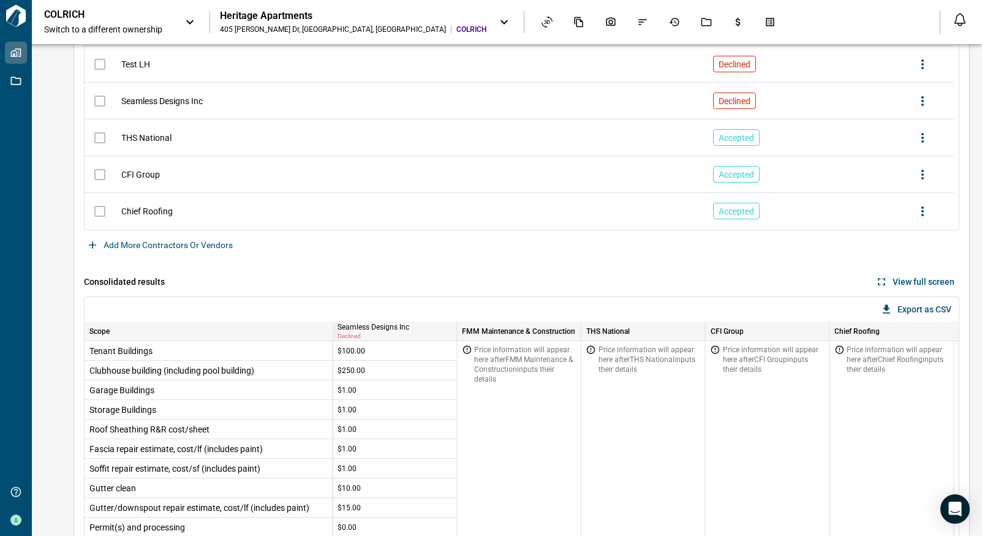
scroll to position [172, 0]
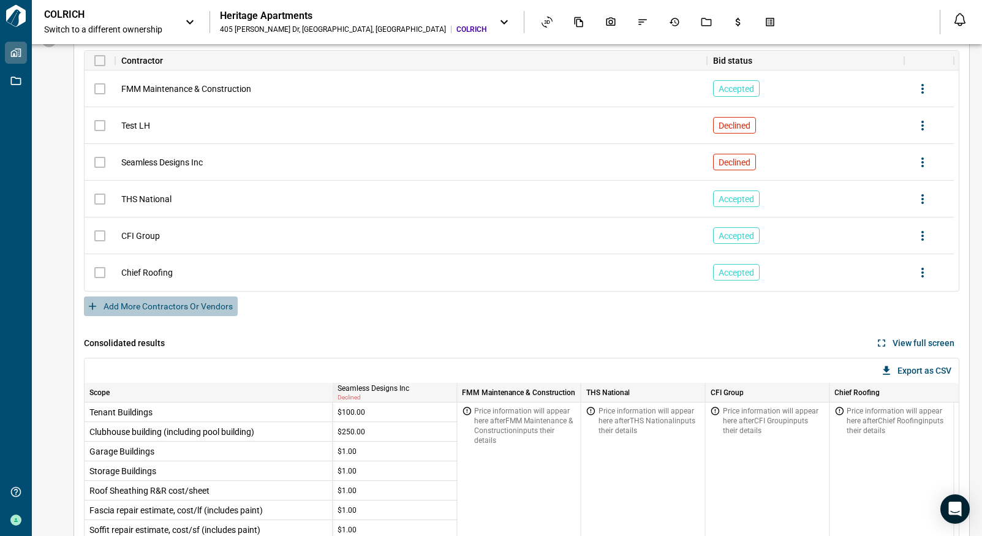
click at [146, 303] on button "Add more contractors or vendors" at bounding box center [161, 306] width 154 height 20
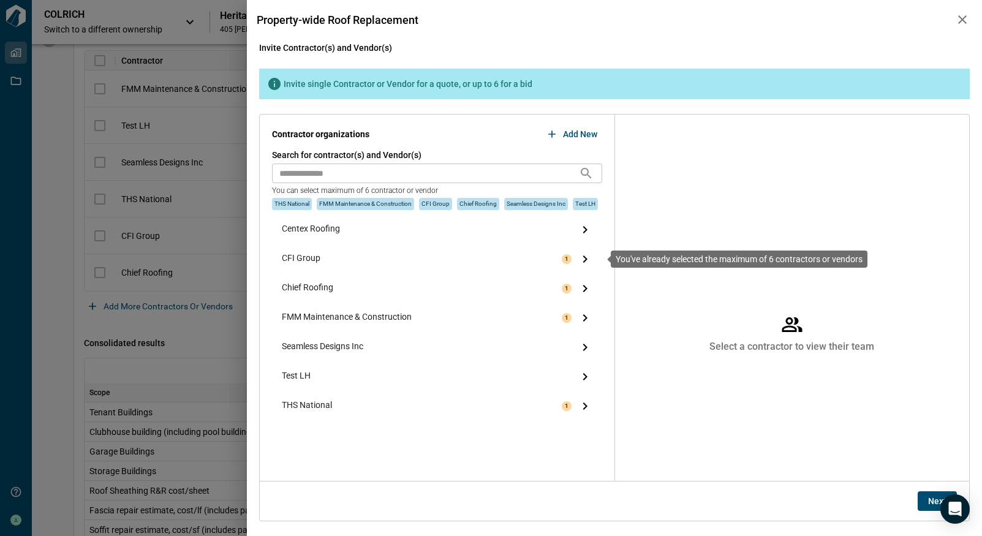
click at [571, 256] on div "1" at bounding box center [577, 259] width 31 height 15
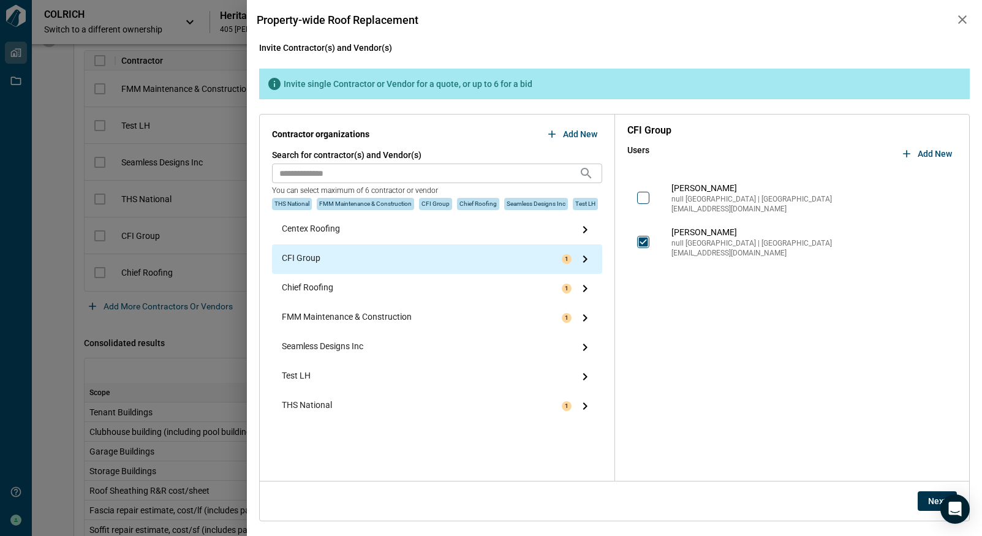
click at [930, 498] on span "Next" at bounding box center [937, 501] width 18 height 12
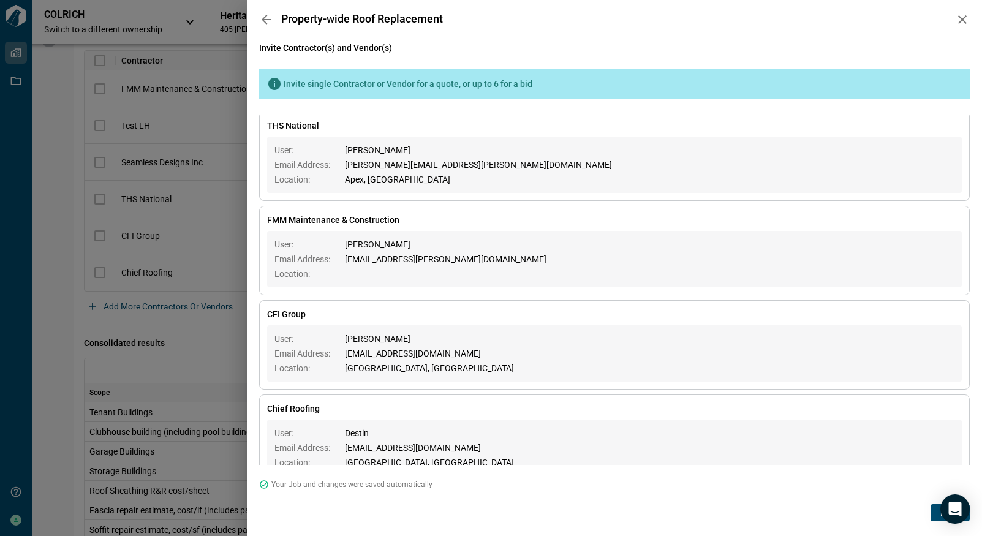
scroll to position [0, 0]
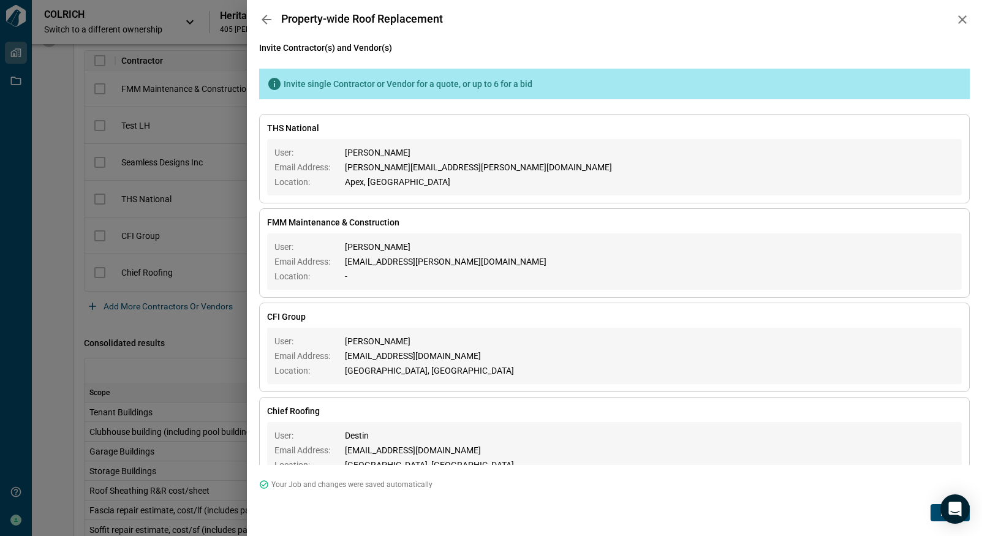
click at [370, 339] on span "[PERSON_NAME]" at bounding box center [429, 341] width 169 height 12
drag, startPoint x: 936, startPoint y: 515, endPoint x: 897, endPoint y: 515, distance: 39.2
click at [897, 515] on div "Done" at bounding box center [614, 512] width 711 height 17
click at [954, 507] on icon "Open Intercom Messenger" at bounding box center [955, 509] width 14 height 16
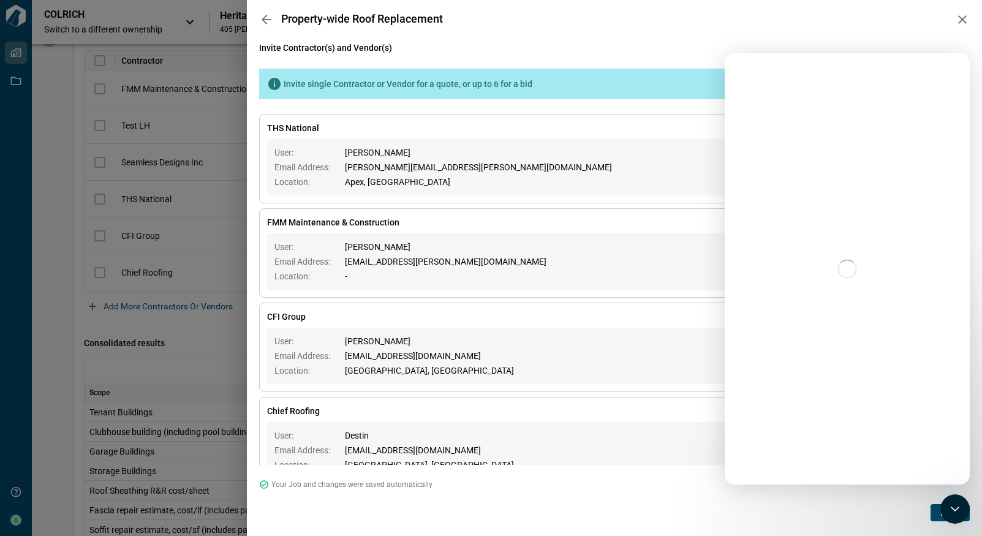
click at [962, 20] on icon "button" at bounding box center [962, 19] width 9 height 9
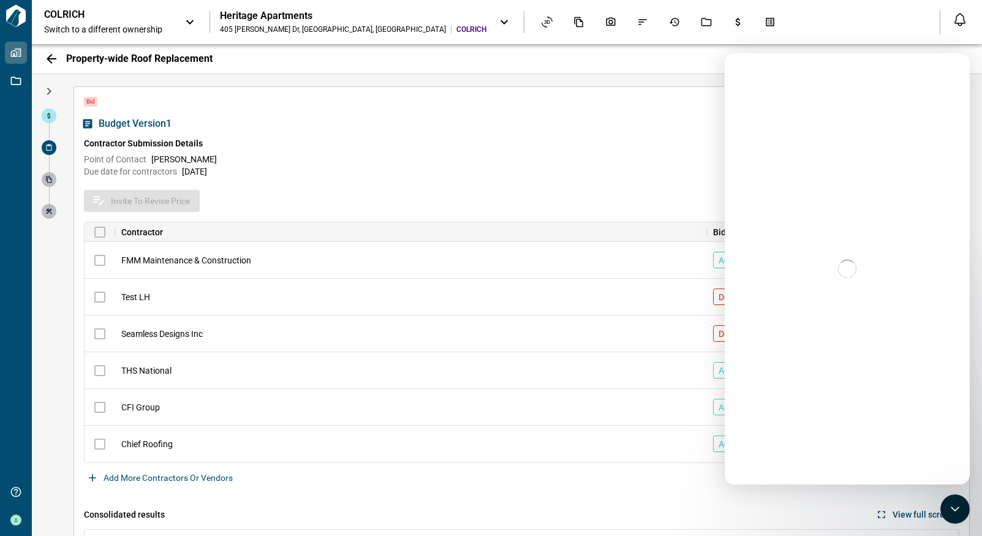
click at [848, 20] on div "COLRICH Switch to a different ownership Heritage Apartments [STREET_ADDRESS][PE…" at bounding box center [484, 22] width 881 height 27
